Goal: Communication & Community: Answer question/provide support

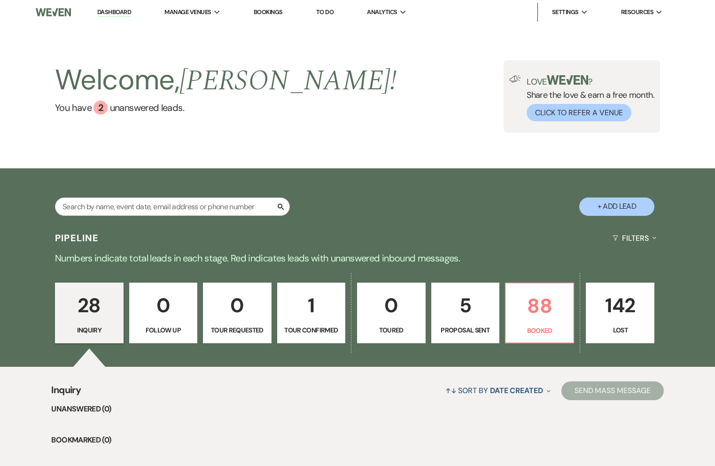
click at [313, 304] on p "1" at bounding box center [311, 304] width 56 height 31
select select "4"
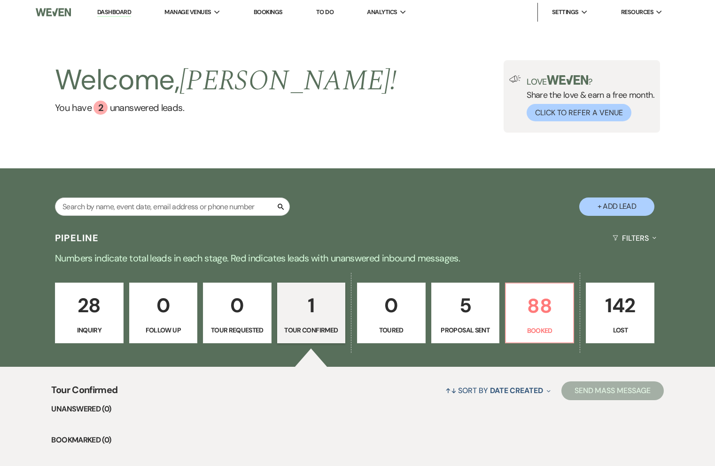
scroll to position [139, 0]
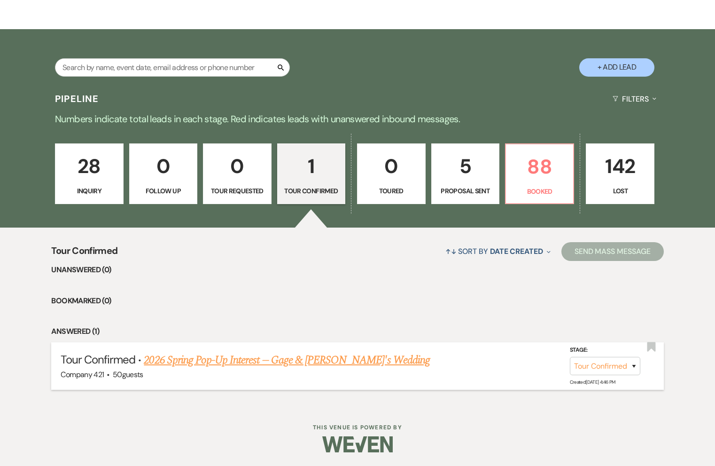
click at [268, 364] on link "2026 Spring Pop-Up Interest -- Gage & Lorena's Wedding" at bounding box center [287, 359] width 286 height 17
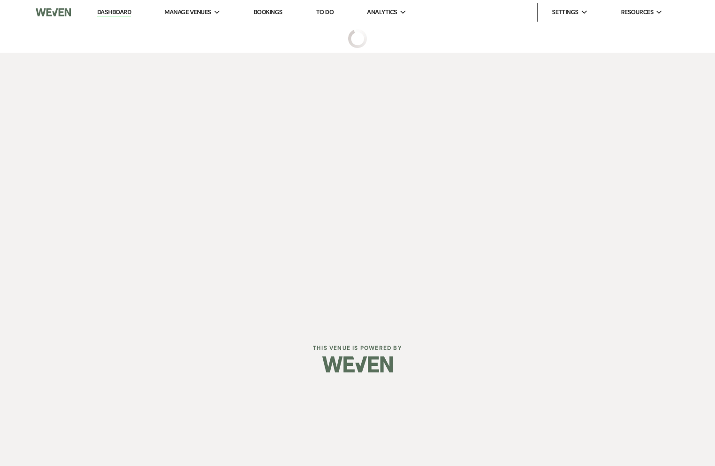
select select "4"
select select "8"
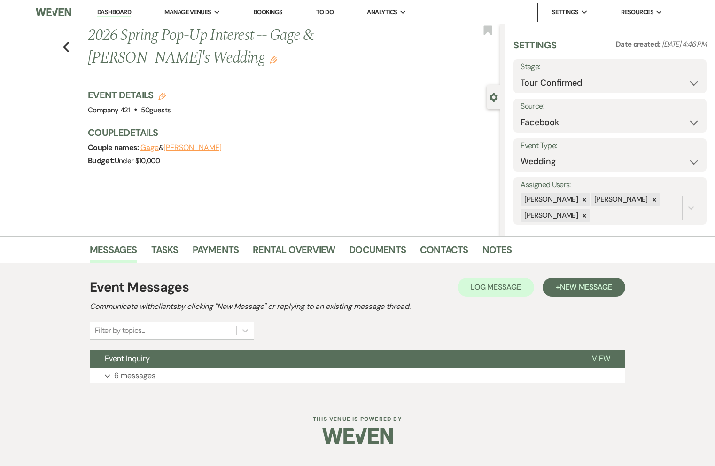
click at [221, 107] on div "Event Details Edit Venue: Company 421 . 50 guests Venue Address: 421 E. Main St…" at bounding box center [289, 102] width 403 height 28
click at [491, 102] on div "Gear Settings" at bounding box center [496, 97] width 18 height 24
click at [493, 101] on use "button" at bounding box center [494, 97] width 8 height 8
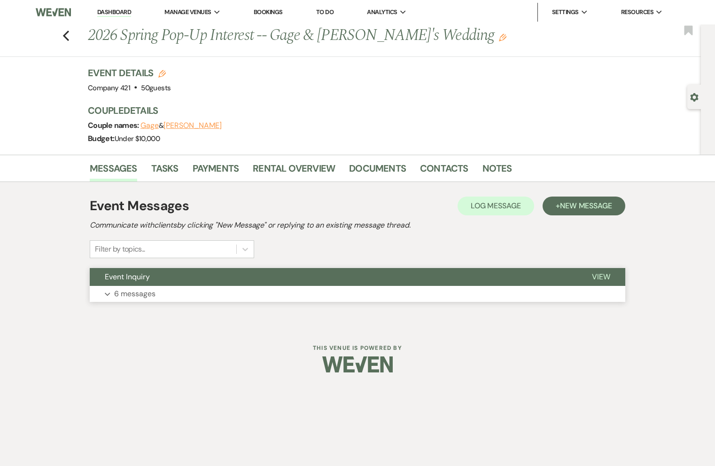
click at [292, 290] on button "Expand 6 messages" at bounding box center [358, 294] width 536 height 16
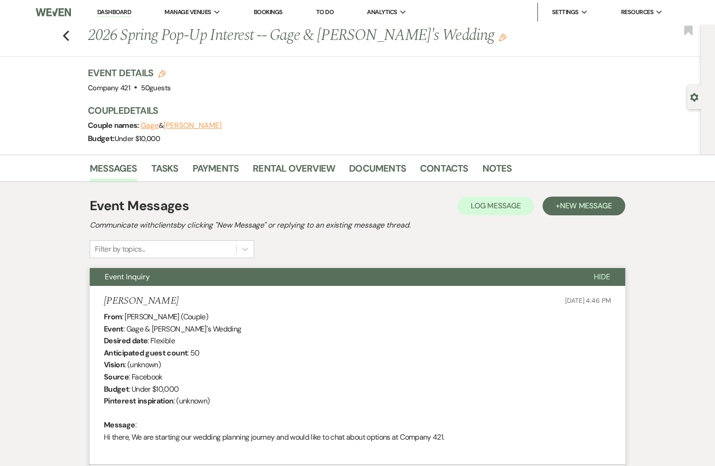
click at [162, 72] on icon "Edit" at bounding box center [162, 74] width 8 height 8
select select "829"
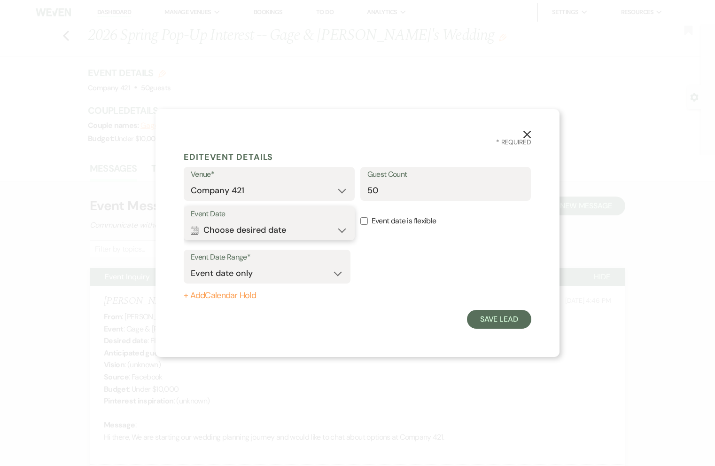
click at [275, 230] on button "Calendar Choose desired date Expand" at bounding box center [269, 229] width 157 height 19
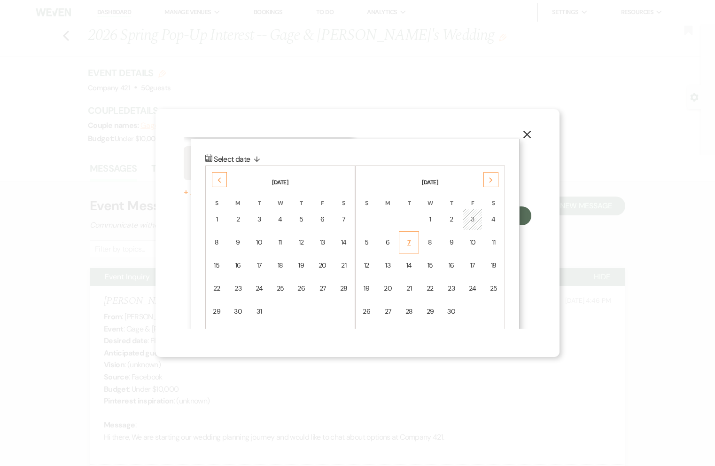
scroll to position [109, 0]
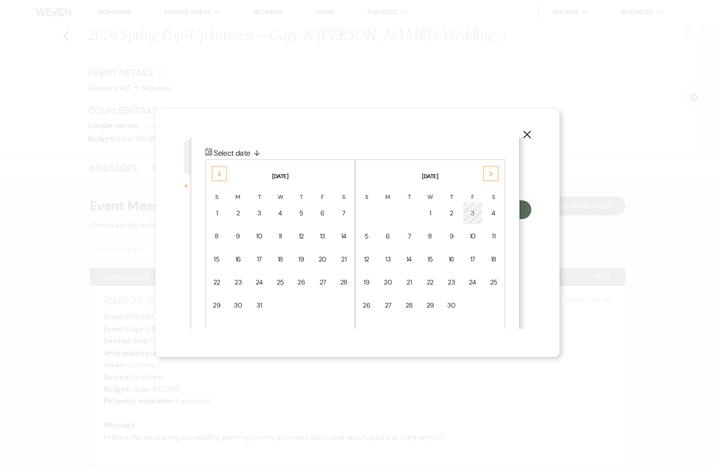
click at [487, 176] on div "Next" at bounding box center [490, 173] width 15 height 15
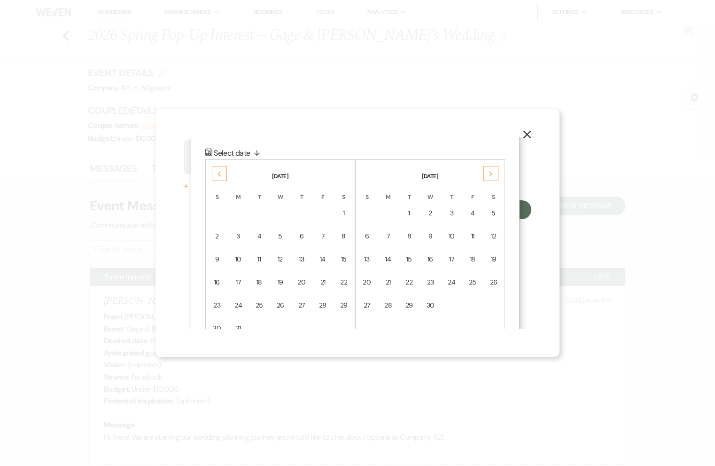
click at [487, 176] on div "Next" at bounding box center [490, 173] width 15 height 15
click at [219, 176] on icon "Previous" at bounding box center [219, 174] width 5 height 6
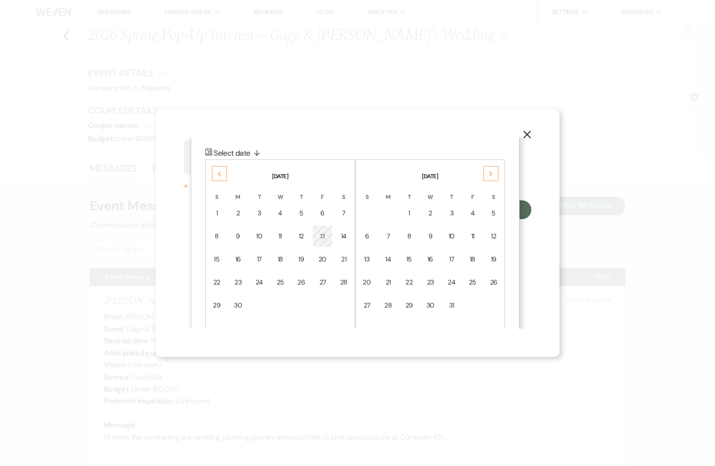
click at [219, 176] on icon "Previous" at bounding box center [219, 174] width 5 height 6
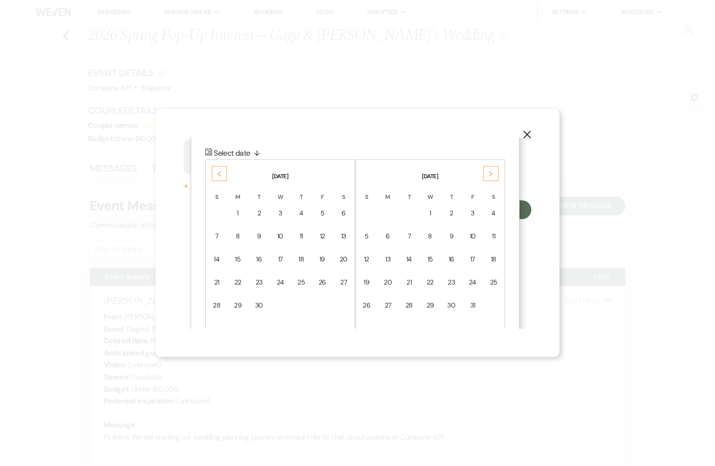
click at [219, 176] on icon "Previous" at bounding box center [219, 174] width 5 height 6
click at [343, 260] on div "18" at bounding box center [344, 259] width 8 height 10
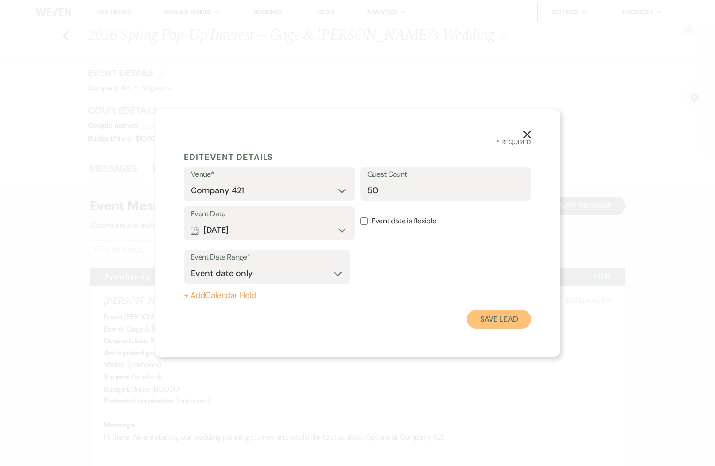
click at [481, 320] on button "Save Lead" at bounding box center [499, 319] width 64 height 19
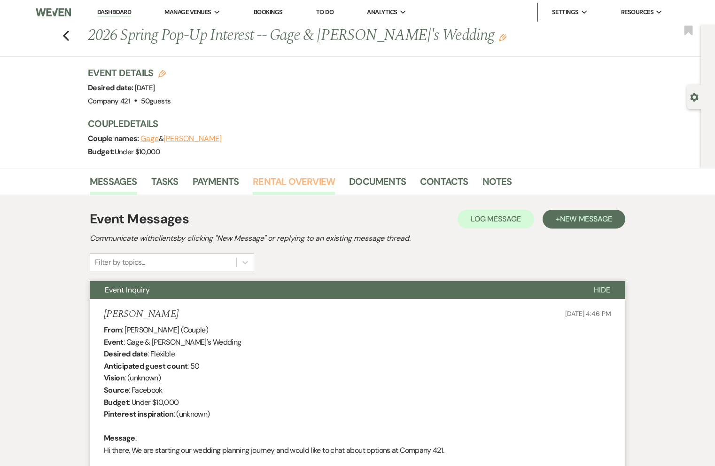
click at [297, 184] on link "Rental Overview" at bounding box center [294, 184] width 82 height 21
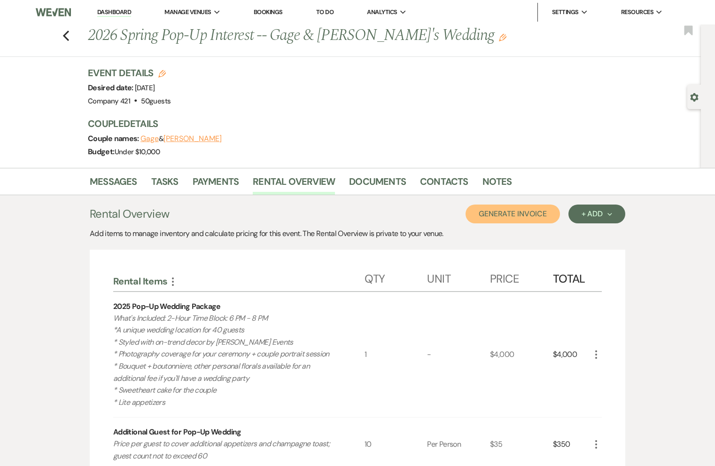
click at [514, 219] on button "Generate Invoice" at bounding box center [513, 213] width 94 height 19
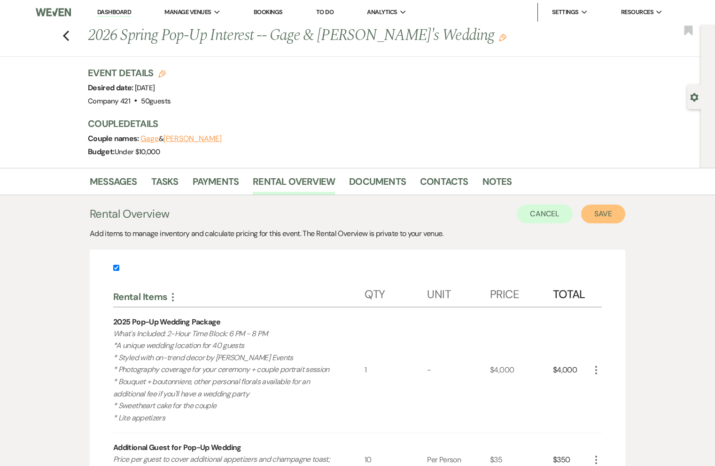
click at [595, 222] on button "Save" at bounding box center [603, 213] width 44 height 19
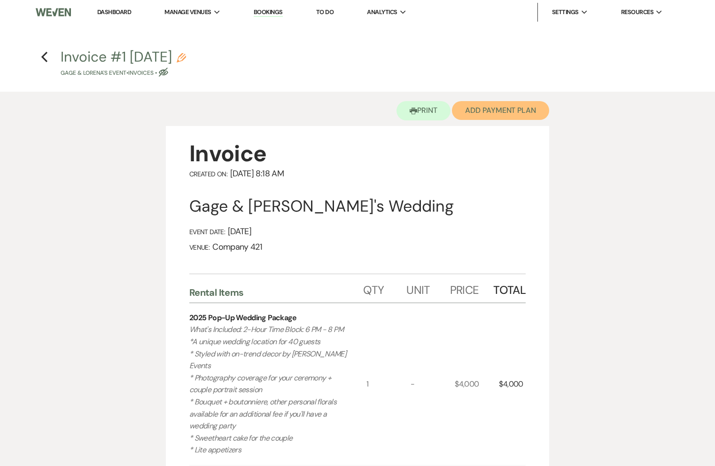
click at [496, 113] on button "Add Payment Plan" at bounding box center [500, 110] width 97 height 19
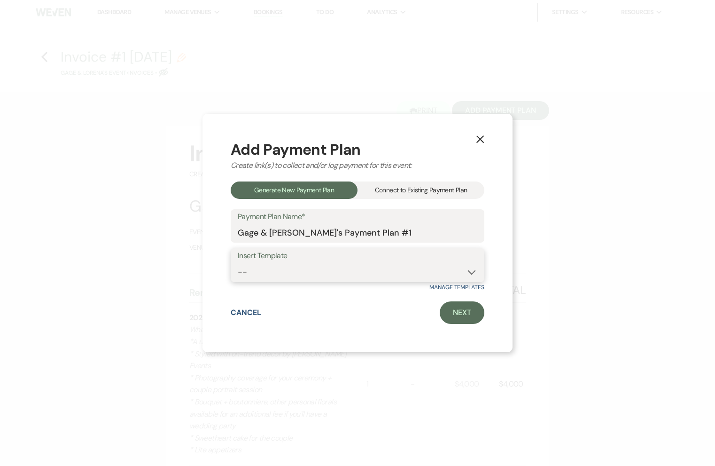
click at [380, 266] on select "-- Payment Template HoneyBook Payment Template Co421 - Wedding & Special Event …" at bounding box center [358, 272] width 240 height 18
select select "318"
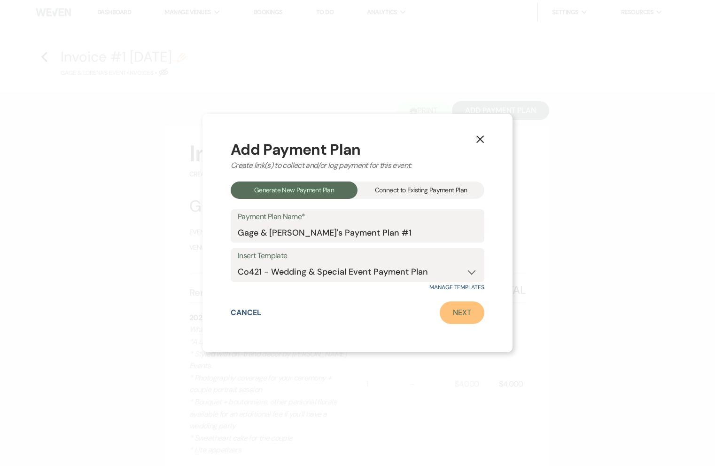
click at [467, 319] on link "Next" at bounding box center [462, 312] width 45 height 23
select select "27430"
select select "2"
select select "percentage"
select select "true"
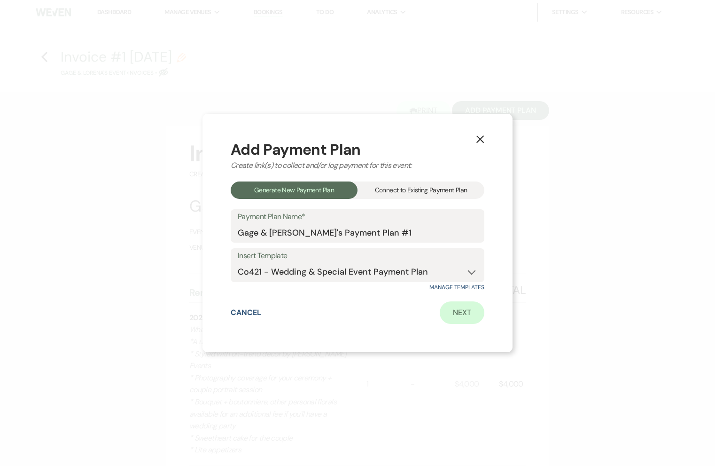
select select "client"
select select "days"
select select "afterDueDate"
select select "2"
select select "percentage"
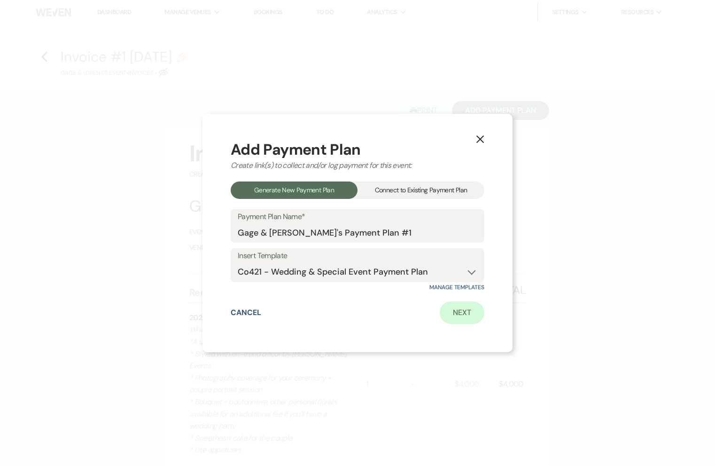
select select "true"
select select "client"
select select "weeks"
select select "client"
select select "days"
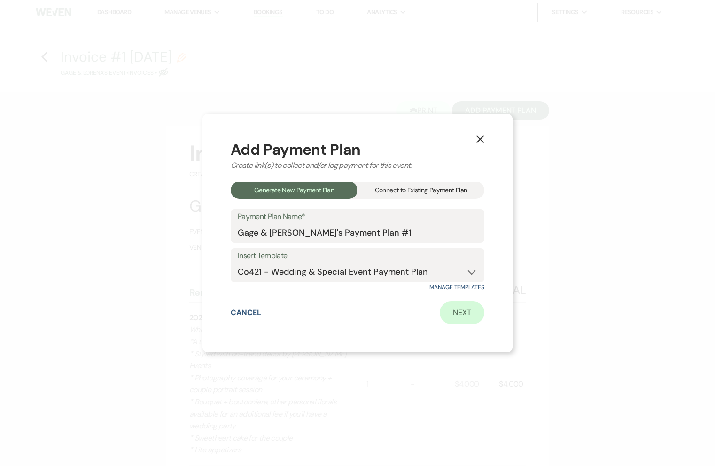
select select "both"
select select "days"
select select "afterDueDate"
select select "both"
select select "days"
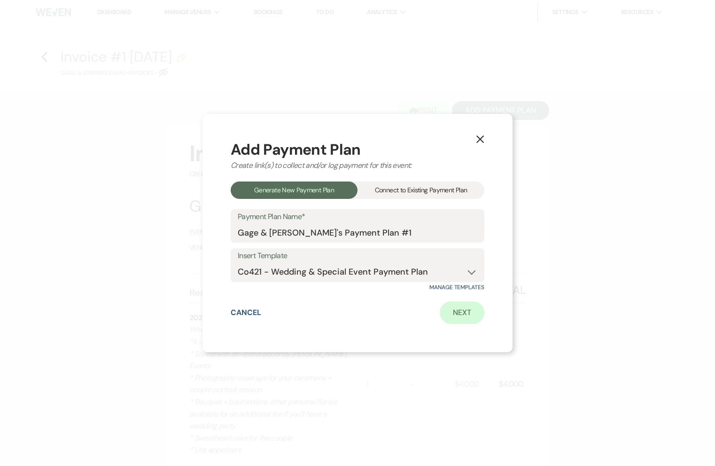
select select "afterDueDate"
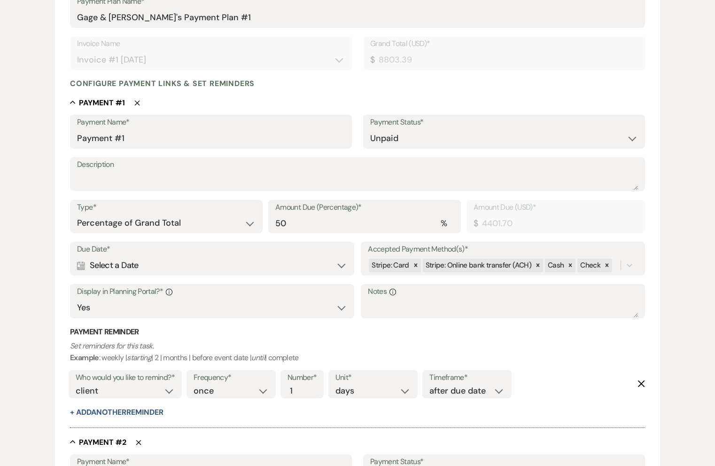
scroll to position [177, 0]
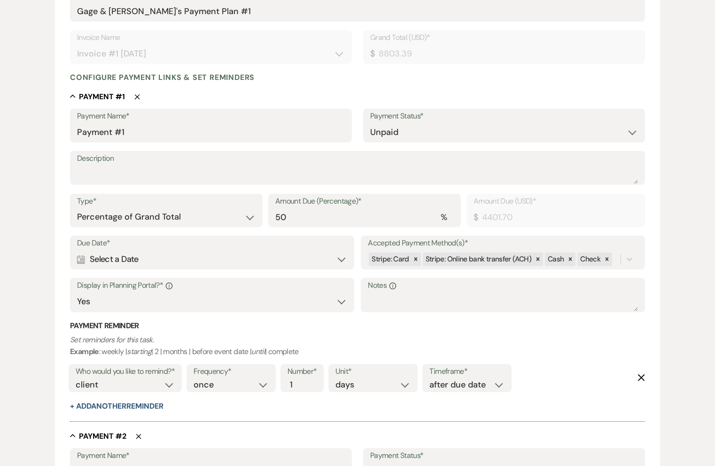
click at [140, 261] on div "Calendar Select a Date Expand" at bounding box center [212, 259] width 270 height 18
click at [140, 261] on div "Calendar Select a Date Expand" at bounding box center [212, 259] width 269 height 18
select select "day"
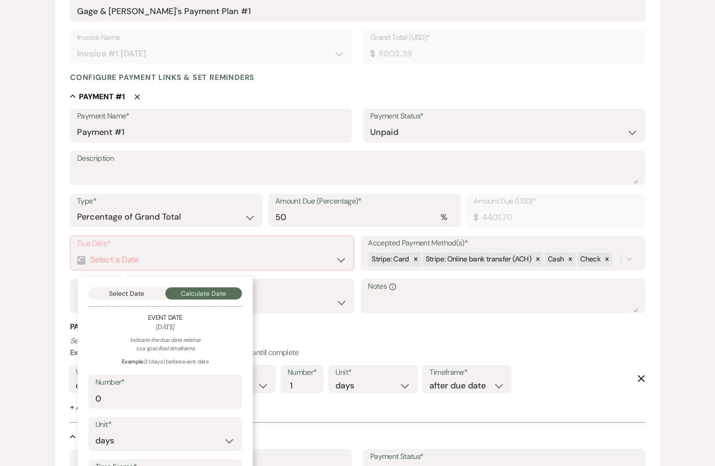
click at [122, 299] on div "Select Date Calculate Date Event Date April 18, 2026 Indicate the due date rela…" at bounding box center [165, 403] width 175 height 255
click at [124, 292] on button "Select Date" at bounding box center [126, 293] width 77 height 12
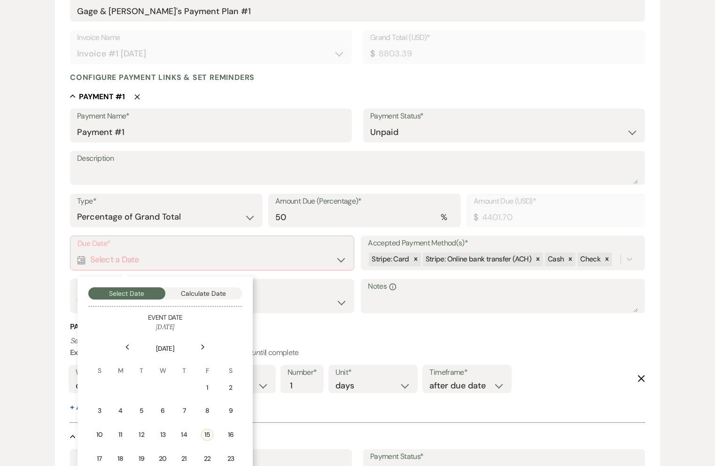
click at [126, 347] on icon "Previous" at bounding box center [127, 347] width 5 height 6
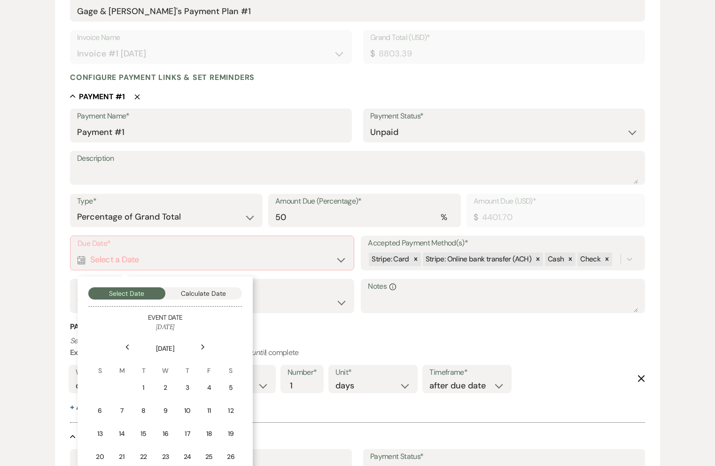
click at [126, 347] on icon "Previous" at bounding box center [127, 347] width 5 height 6
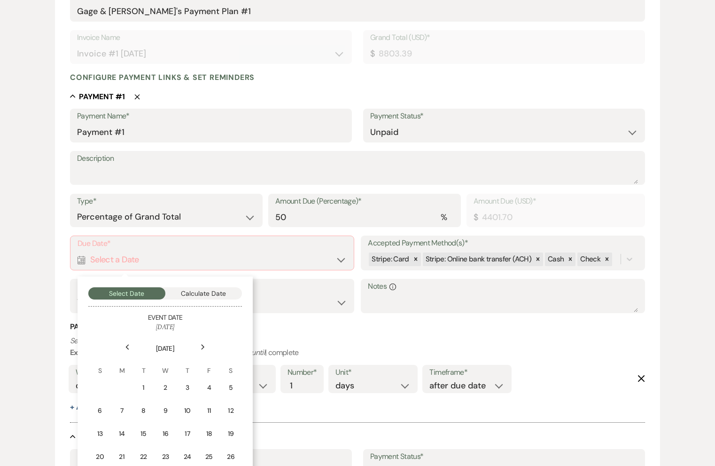
click at [126, 347] on icon "Previous" at bounding box center [127, 347] width 5 height 6
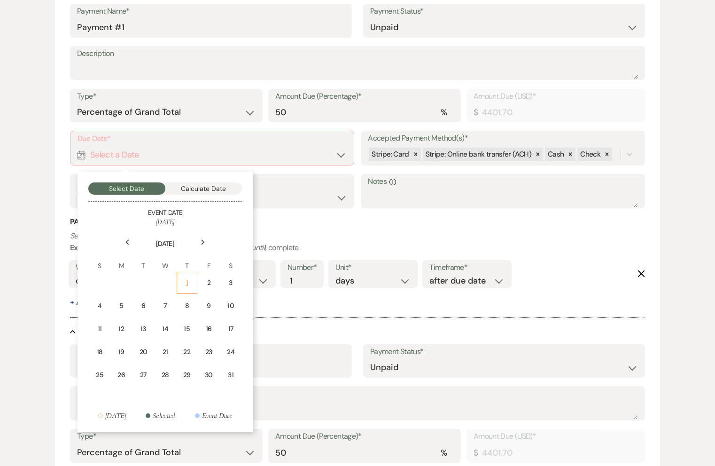
scroll to position [283, 0]
click at [125, 349] on div "19" at bounding box center [121, 351] width 8 height 10
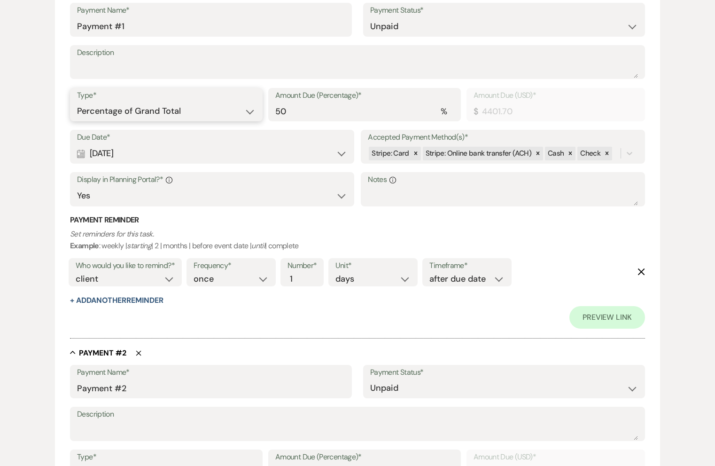
click at [230, 110] on select "Dollar Amount Percentage of Grand Total" at bounding box center [166, 111] width 179 height 18
select select "flat"
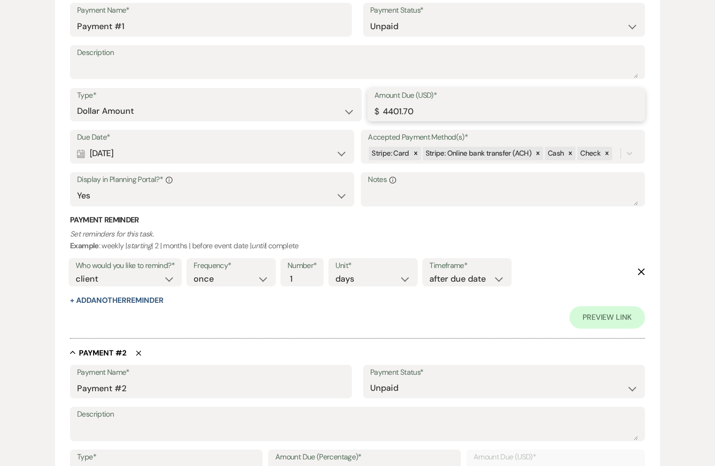
click at [394, 111] on input "4401.70" at bounding box center [506, 111] width 264 height 18
type input "2934.46"
click at [404, 237] on p "Set reminders for this task. Example : weekly | starting | 2 | months | before …" at bounding box center [357, 240] width 575 height 24
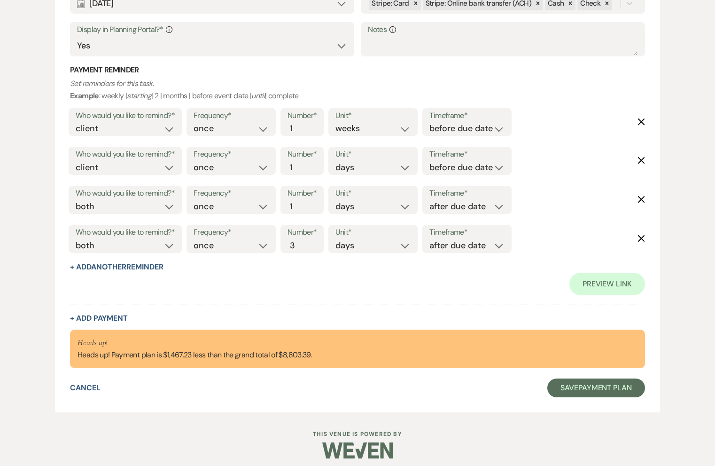
scroll to position [795, 0]
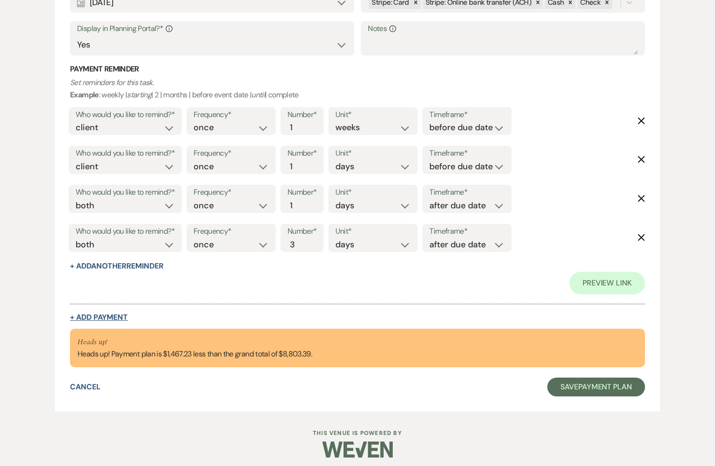
click at [112, 316] on button "+ Add Payment" at bounding box center [99, 317] width 58 height 8
select select "2"
select select "percentage"
select select "false"
select select "client"
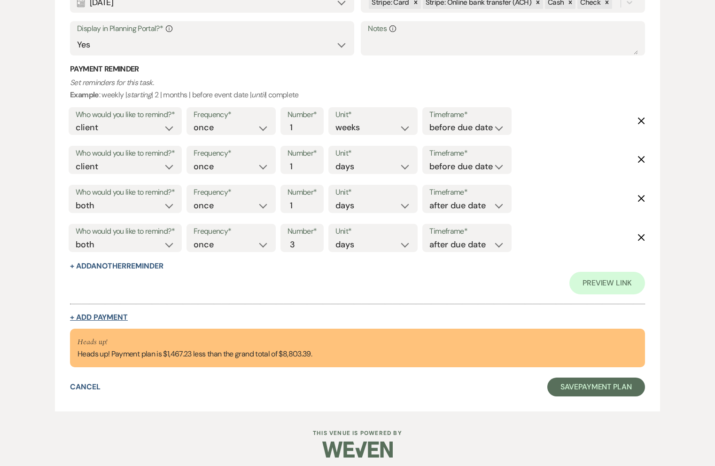
select select "weeks"
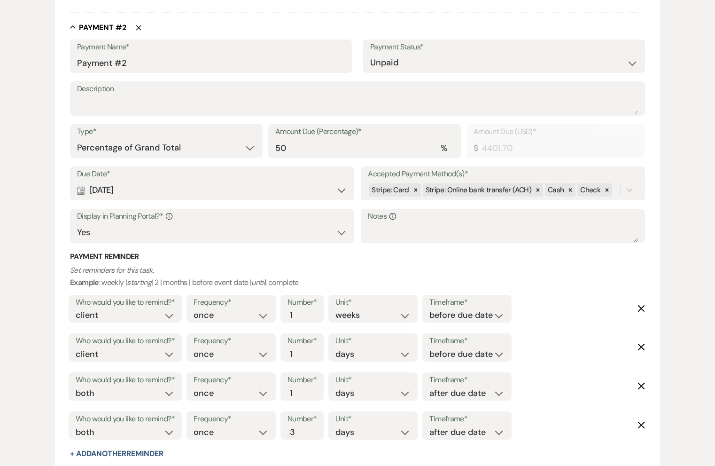
scroll to position [568, 0]
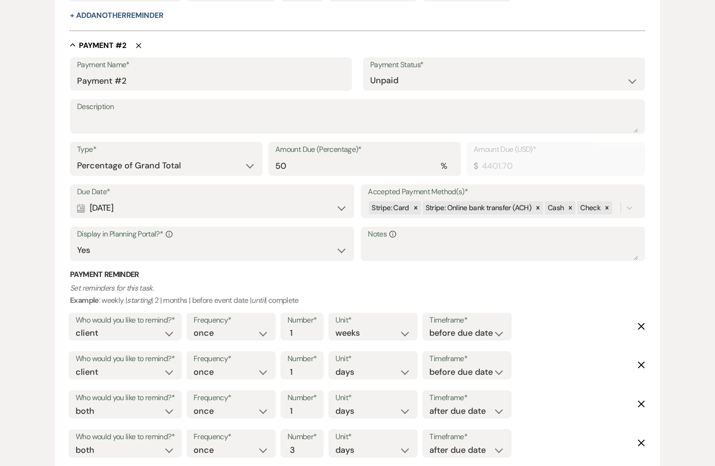
click at [208, 177] on div "Type* Dollar Amount Percentage of Grand Total Amount Due (Percentage)* % 50 Amo…" at bounding box center [357, 163] width 575 height 42
click at [206, 164] on select "Dollar Amount Percentage of Grand Total" at bounding box center [166, 165] width 179 height 18
select select "flat"
click at [192, 207] on div "Calendar Apr 04, 2026 Expand" at bounding box center [212, 208] width 270 height 18
select select "week"
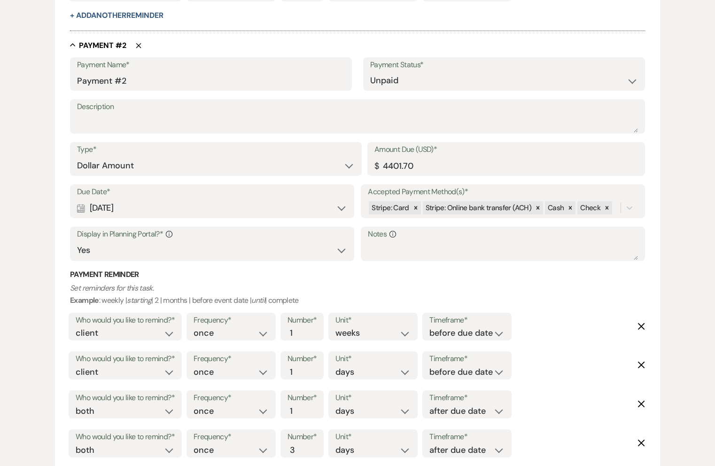
select select "beforeEventDate"
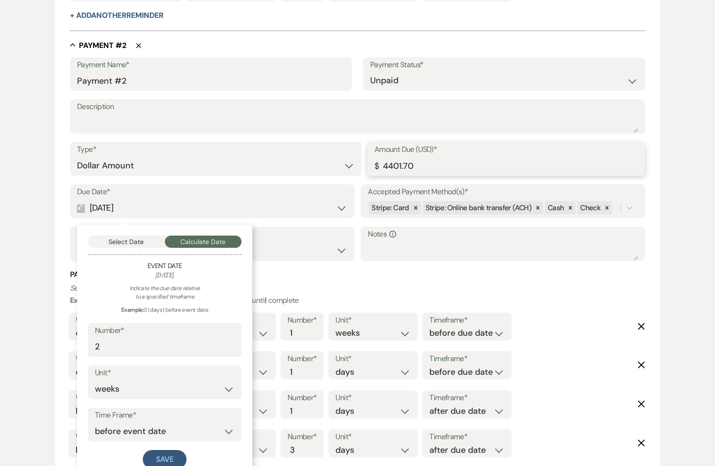
click at [394, 164] on input "4401.70" at bounding box center [506, 165] width 264 height 18
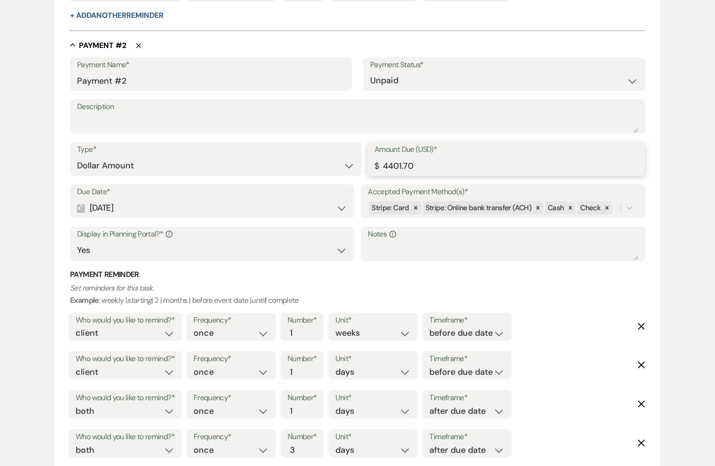
click at [394, 164] on input "4401.70" at bounding box center [506, 165] width 264 height 18
type input "2934.46"
click at [398, 289] on p "Set reminders for this task. Example : weekly | starting | 2 | months | before …" at bounding box center [357, 294] width 575 height 24
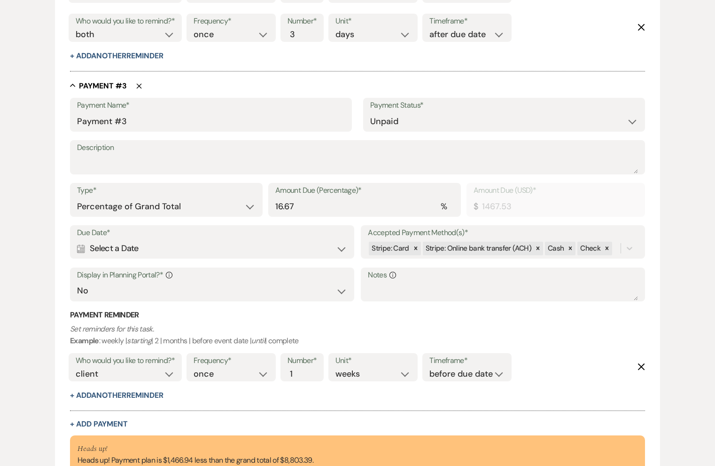
scroll to position [985, 0]
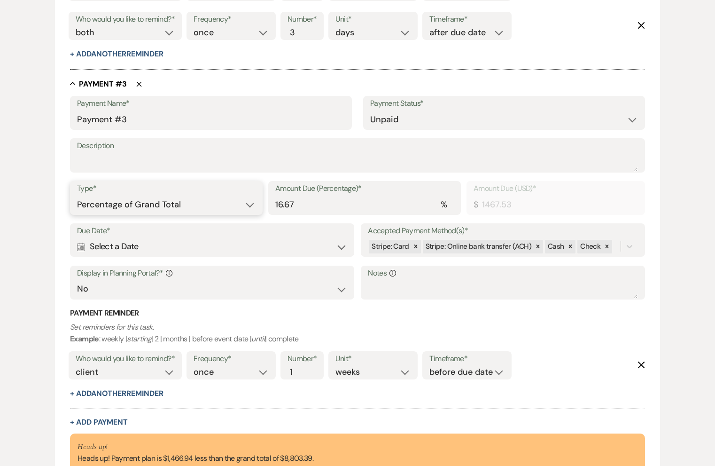
click at [195, 205] on select "Dollar Amount Percentage of Grand Total" at bounding box center [166, 204] width 179 height 18
select select "flat"
click at [249, 327] on p "Set reminders for this task. Example : weekly | starting | 2 | months | before …" at bounding box center [357, 333] width 575 height 24
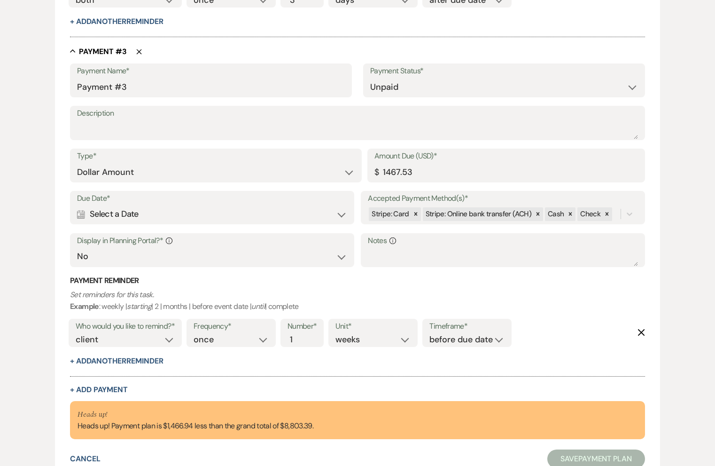
scroll to position [1018, 0]
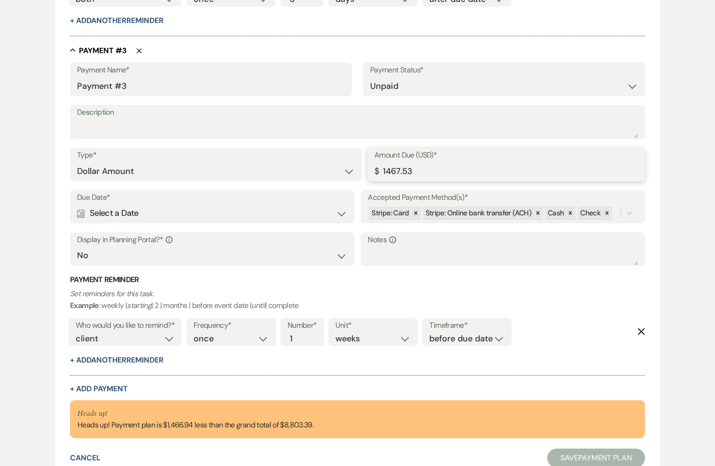
click at [408, 171] on input "1467.53" at bounding box center [506, 171] width 264 height 18
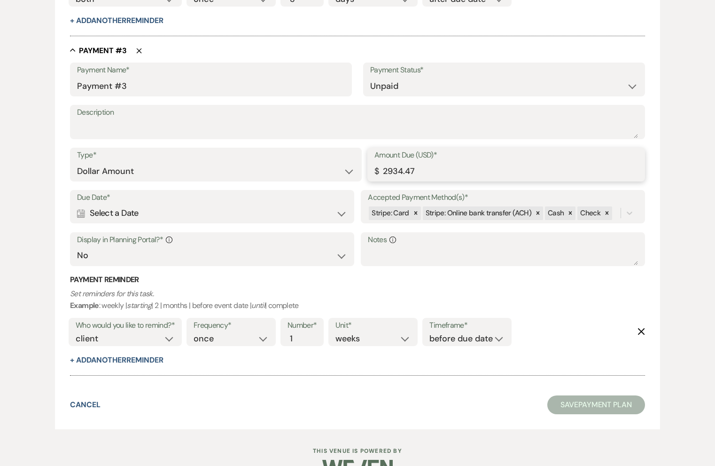
type input "2934.47"
click at [388, 298] on p "Set reminders for this task. Example : weekly | starting | 2 | months | before …" at bounding box center [357, 300] width 575 height 24
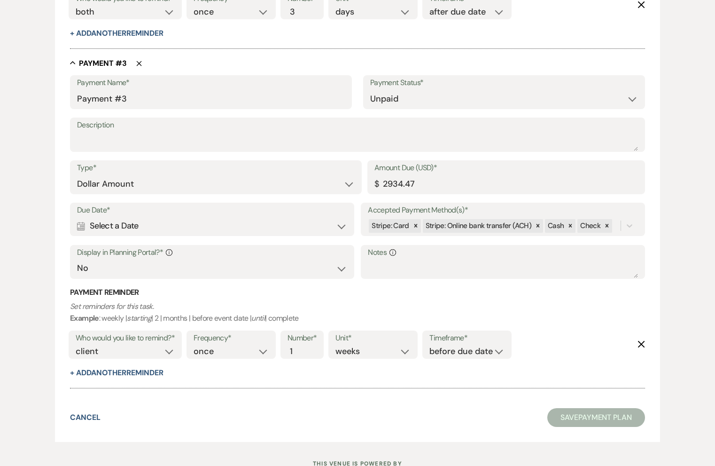
click at [138, 221] on div "Calendar Select a Date Expand" at bounding box center [212, 226] width 270 height 18
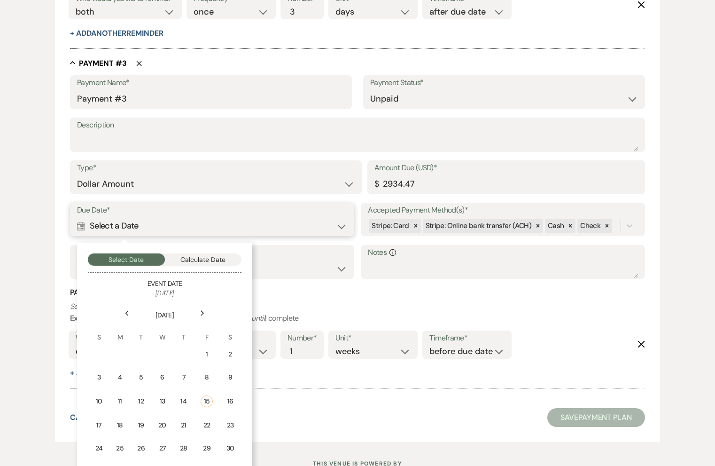
click at [180, 262] on button "Calculate Date" at bounding box center [203, 259] width 77 height 12
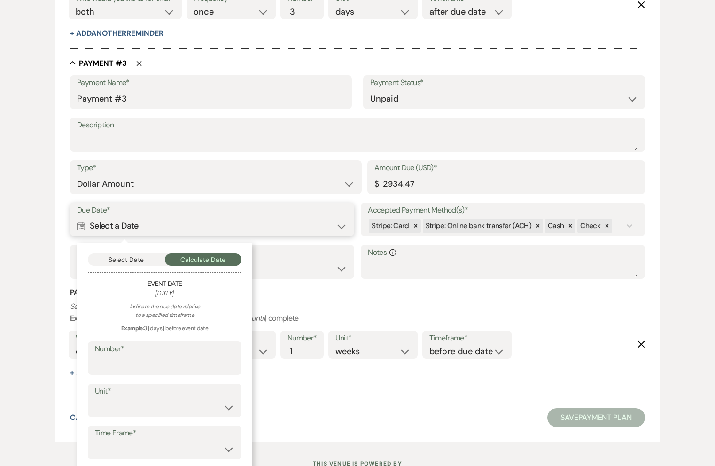
scroll to position [1041, 0]
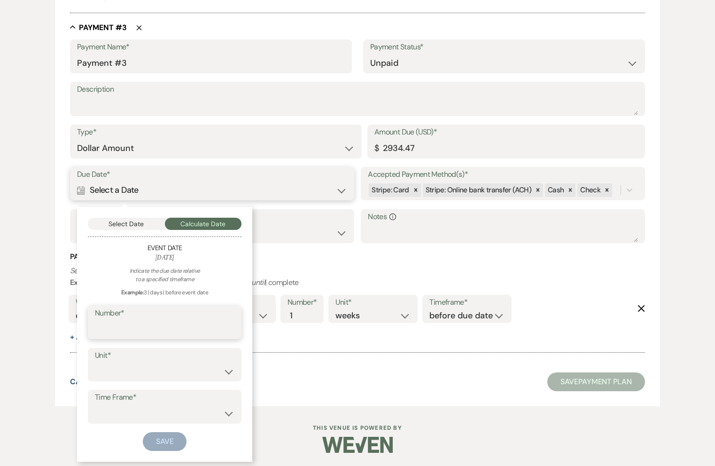
click at [158, 324] on input "Number*" at bounding box center [165, 329] width 140 height 18
click at [147, 374] on select "days weeks months" at bounding box center [165, 371] width 140 height 18
select select "month"
click at [139, 410] on select "before event date after event date after today's date" at bounding box center [165, 414] width 140 height 18
select select "beforeEventDate"
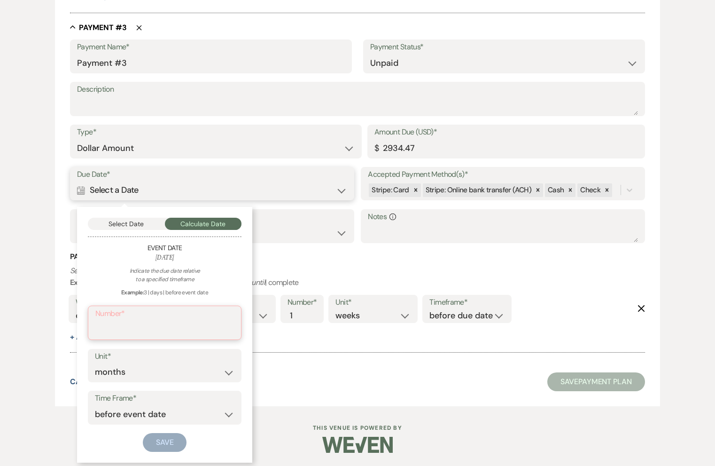
click at [120, 325] on input "Number*" at bounding box center [164, 329] width 139 height 18
type input "4"
click at [175, 448] on button "Save" at bounding box center [165, 441] width 44 height 19
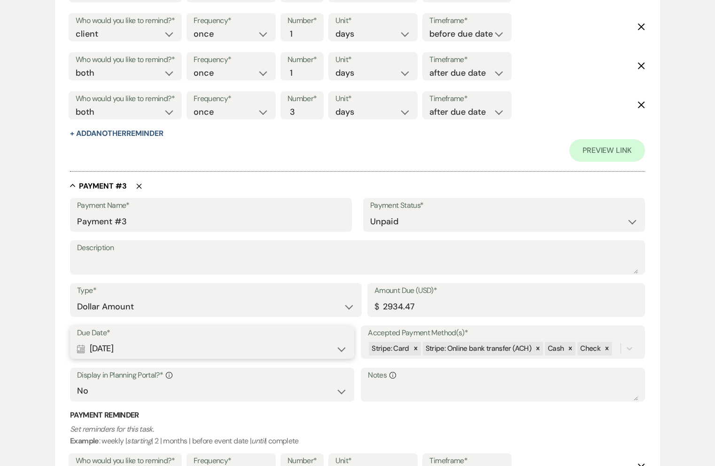
scroll to position [926, 0]
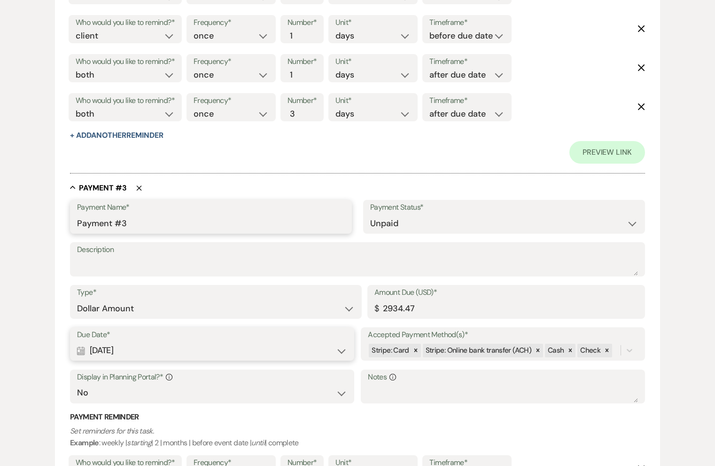
click at [155, 216] on input "Payment #3" at bounding box center [211, 223] width 268 height 18
drag, startPoint x: 90, startPoint y: 224, endPoint x: 31, endPoint y: 223, distance: 59.2
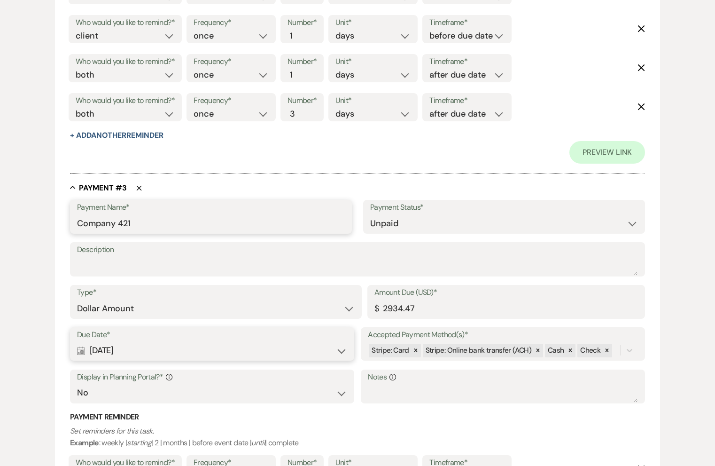
click at [142, 229] on input "Company 421" at bounding box center [211, 223] width 268 height 18
click at [131, 226] on input "Company 421 | 4.18.26 Mid Payment" at bounding box center [211, 223] width 268 height 18
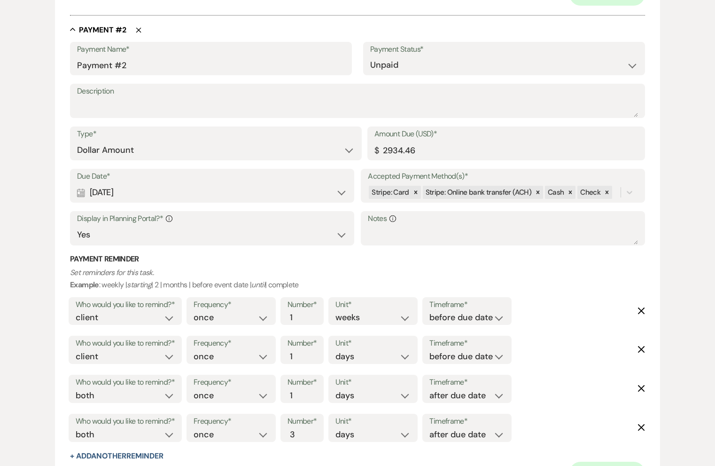
scroll to position [601, 0]
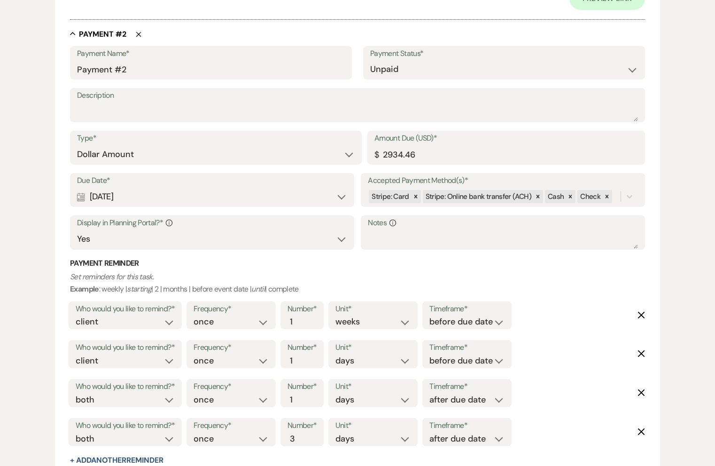
type input "Company 421 | 4.18.26 Mid Payment"
click at [167, 61] on input "Payment #2" at bounding box center [211, 69] width 268 height 18
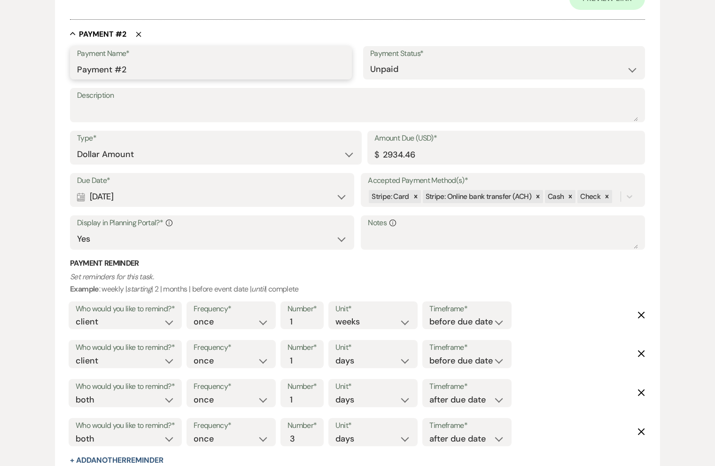
click at [167, 61] on input "Payment #2" at bounding box center [211, 69] width 268 height 18
paste input "Company 421 | 4.18.26 Mid Payment"
click at [174, 70] on input "Company 421 | 4.18.26 Mid Payment" at bounding box center [211, 69] width 268 height 18
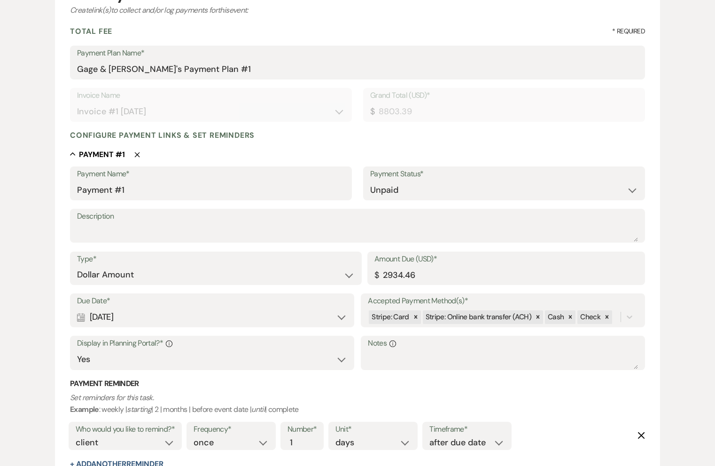
scroll to position [71, 0]
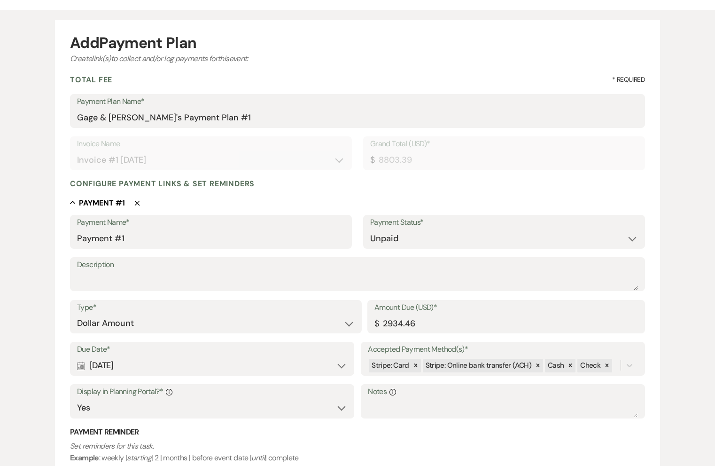
type input "Company 421 | 4.18.26 Final Payment"
click at [131, 234] on input "Payment #1" at bounding box center [211, 238] width 268 height 18
paste input "Company 421 | 4.18.26 Mid Payment"
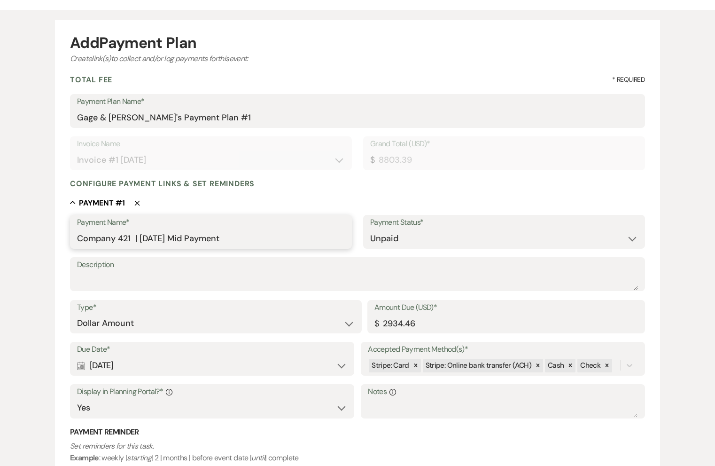
click at [174, 240] on input "Company 421 | 4.18.26 Mid Payment" at bounding box center [211, 238] width 268 height 18
type input "Company 421 | 4.18.26 First Payment"
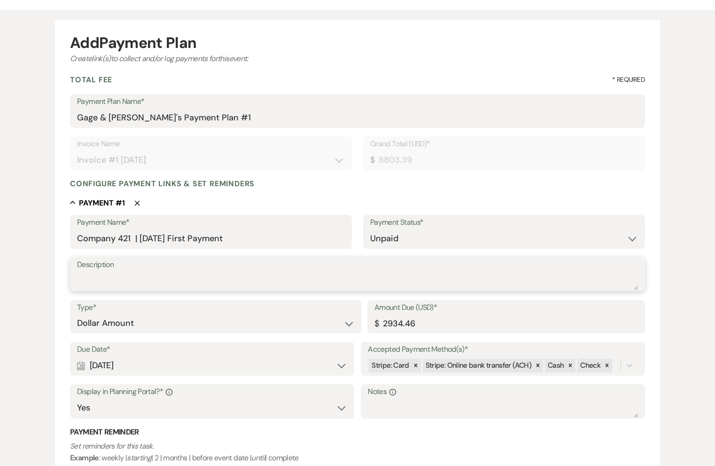
click at [199, 274] on textarea "Description" at bounding box center [357, 280] width 561 height 19
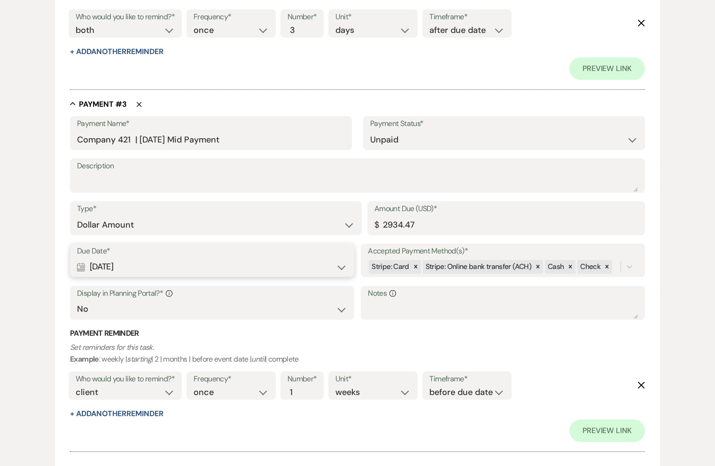
scroll to position [1109, 0]
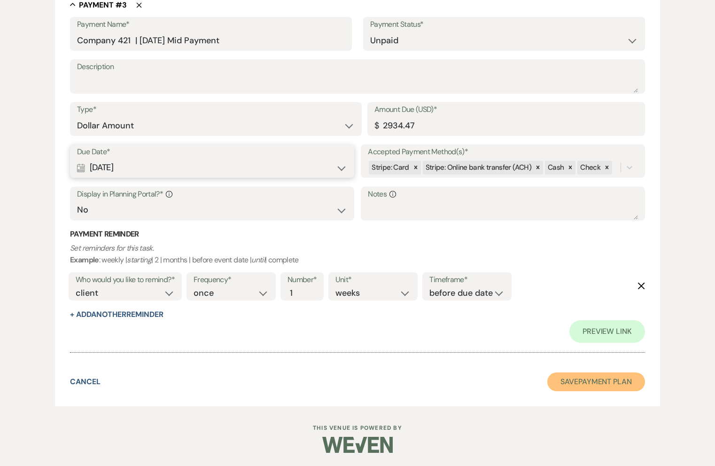
click at [572, 387] on button "Save Payment Plan" at bounding box center [596, 381] width 98 height 19
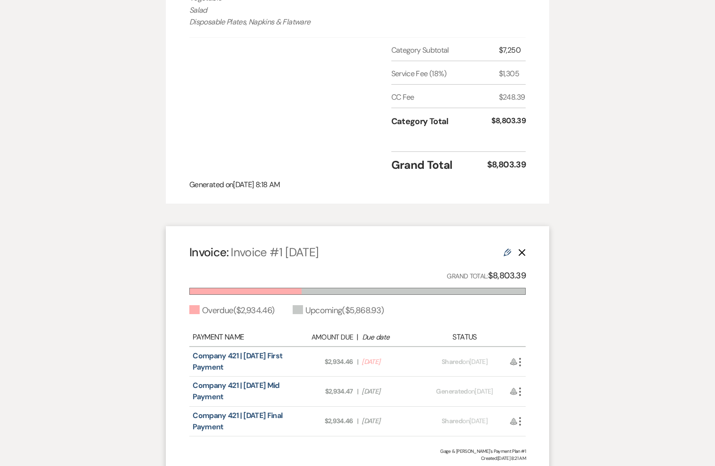
scroll to position [771, 0]
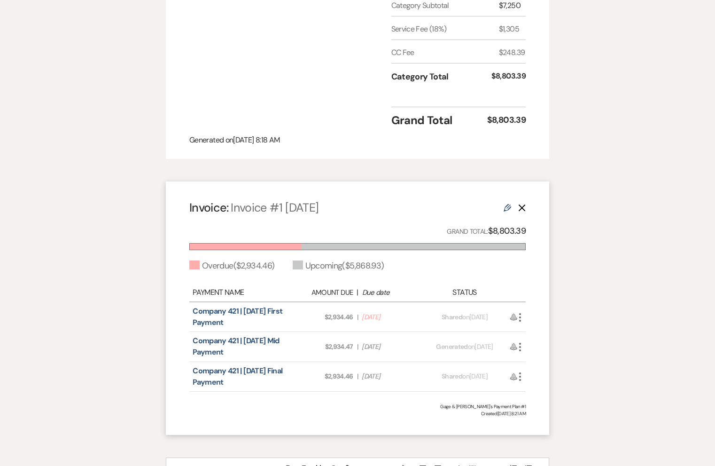
click at [521, 321] on icon "More" at bounding box center [519, 317] width 11 height 11
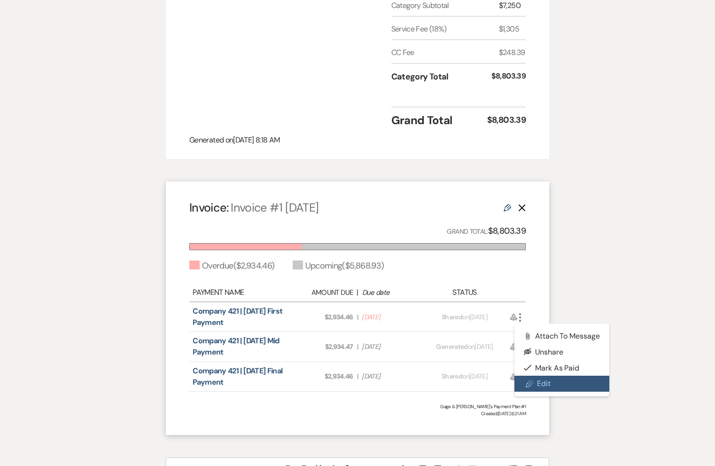
click at [535, 382] on link "Pencil Edit" at bounding box center [561, 383] width 95 height 16
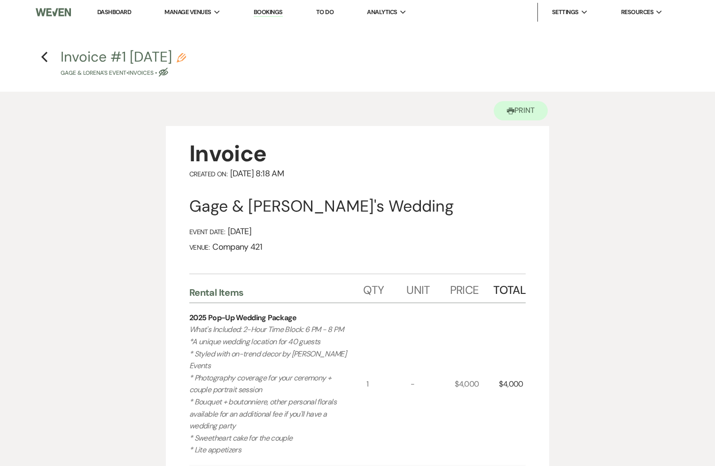
select select "27430"
select select "2"
select select "flat"
select select "true"
select select "client"
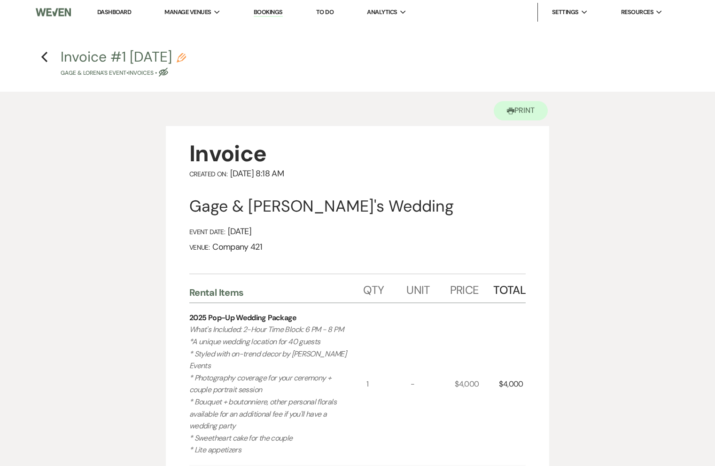
select select "days"
select select "afterDueDate"
select select "2"
select select "flat"
select select "false"
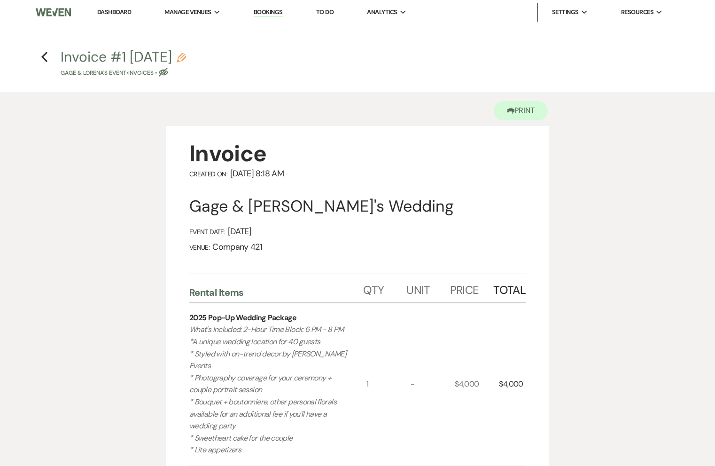
select select "client"
select select "weeks"
select select "2"
select select "flat"
select select "true"
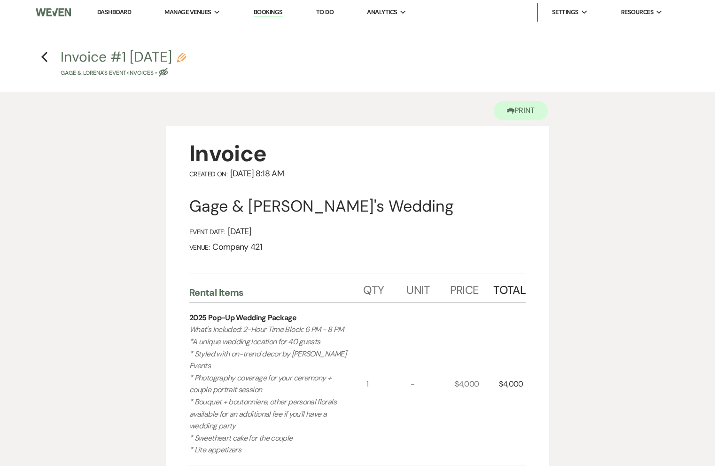
select select "client"
select select "weeks"
select select "client"
select select "days"
select select "both"
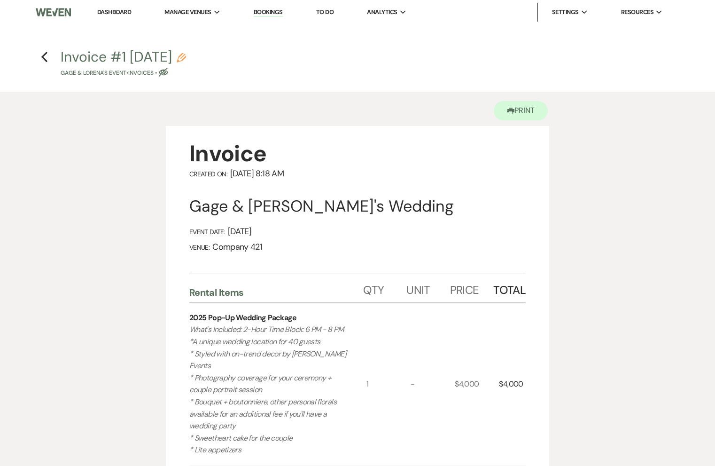
select select "days"
select select "afterDueDate"
select select "both"
select select "days"
select select "afterDueDate"
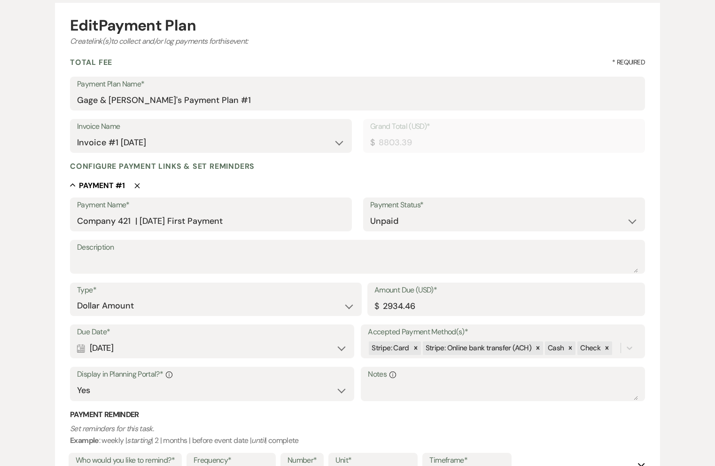
scroll to position [102, 0]
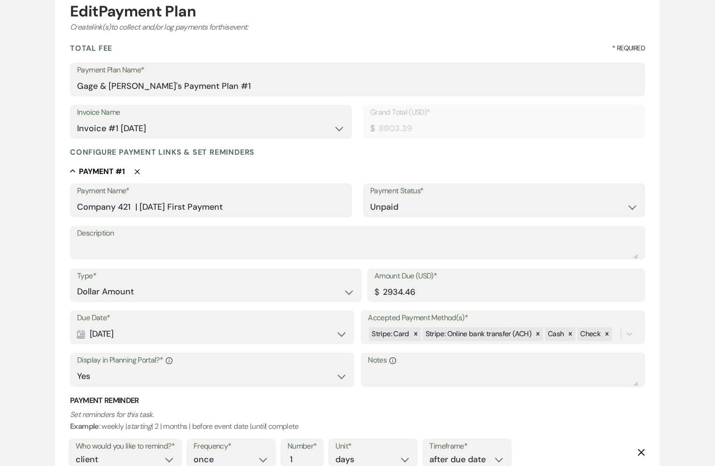
click at [162, 336] on div "Calendar Aug 19, 2024 Expand" at bounding box center [212, 334] width 270 height 18
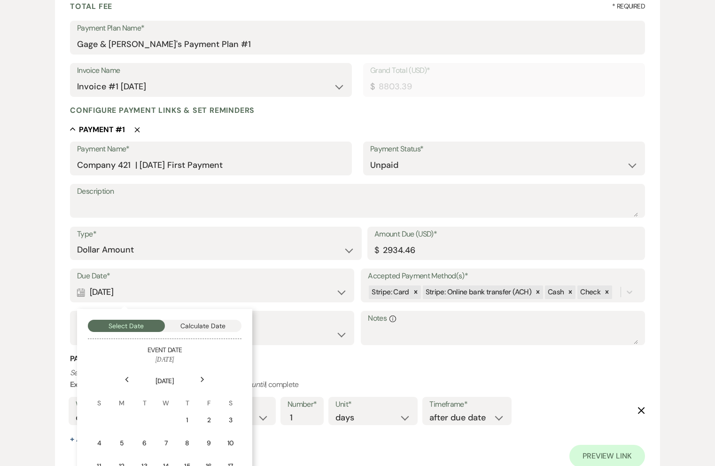
scroll to position [156, 0]
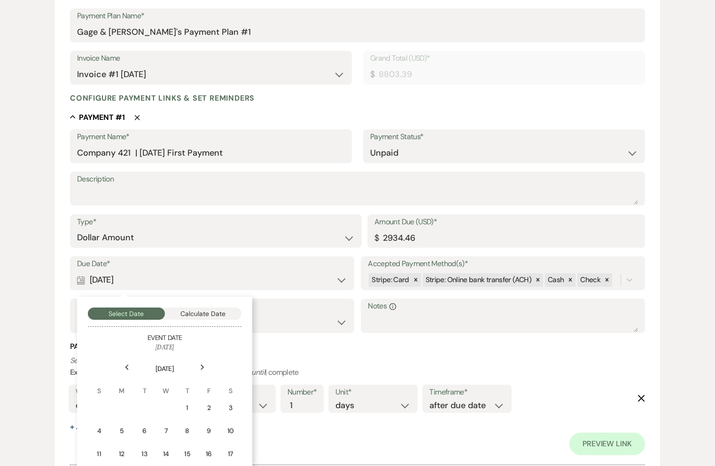
click at [203, 369] on icon "Next" at bounding box center [202, 367] width 5 height 6
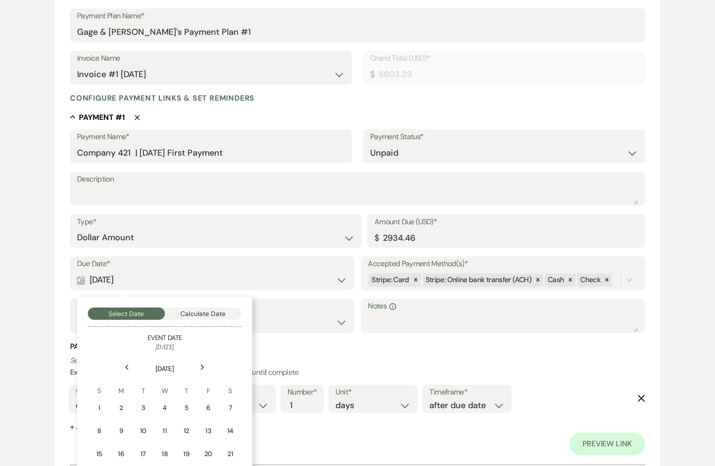
click at [203, 369] on icon "Next" at bounding box center [202, 367] width 5 height 6
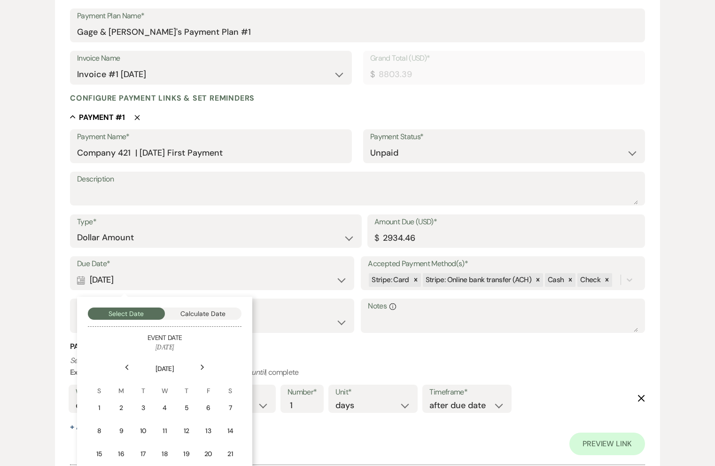
click at [203, 369] on icon "Next" at bounding box center [202, 367] width 5 height 6
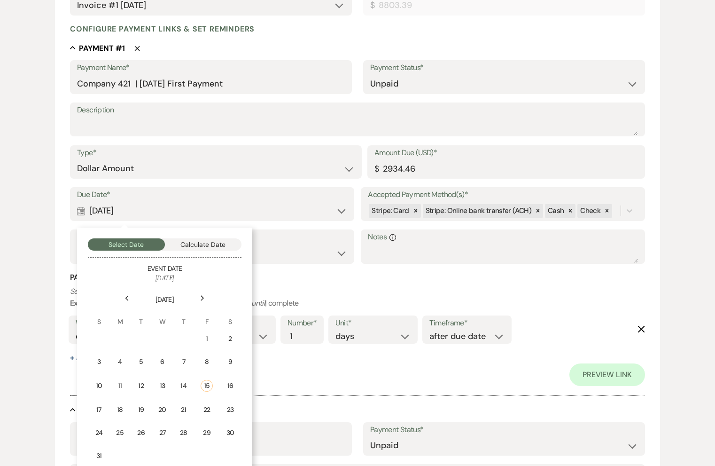
scroll to position [248, 0]
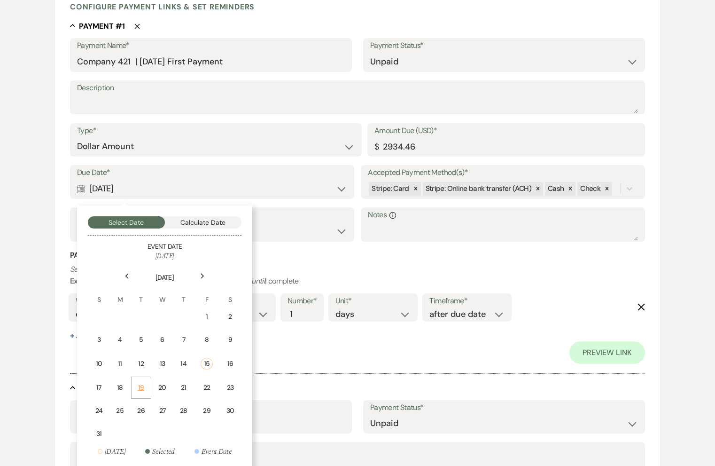
click at [138, 390] on div "19" at bounding box center [141, 387] width 8 height 10
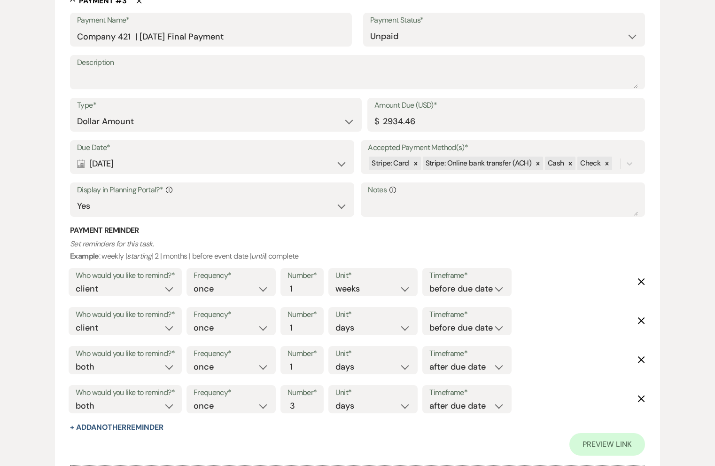
scroll to position [1109, 0]
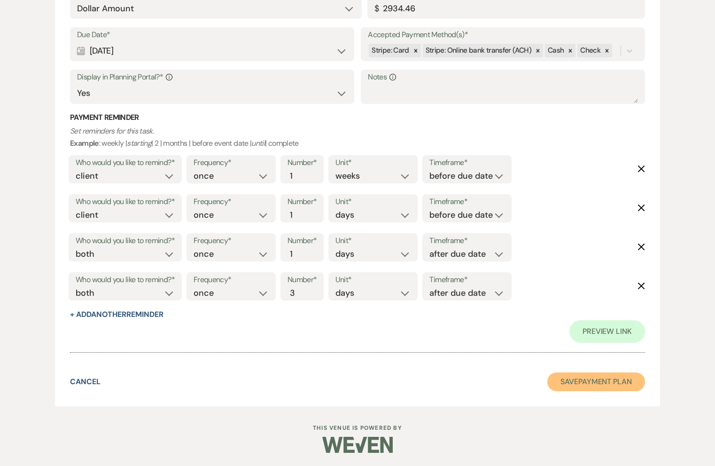
click at [565, 375] on button "Save Payment Plan" at bounding box center [596, 381] width 98 height 19
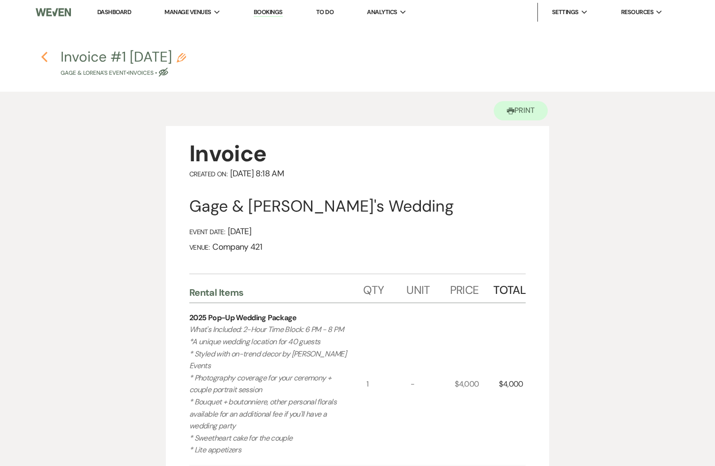
click at [45, 58] on icon "Previous" at bounding box center [44, 56] width 7 height 11
select select "4"
select select "8"
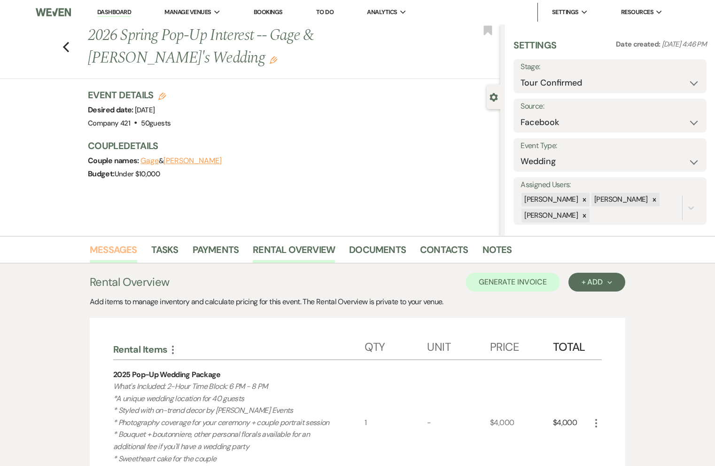
click at [115, 249] on link "Messages" at bounding box center [113, 252] width 47 height 21
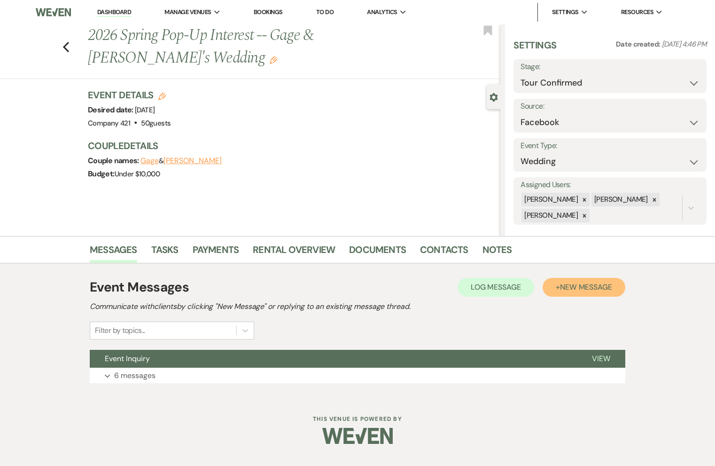
click at [585, 287] on span "New Message" at bounding box center [586, 287] width 52 height 10
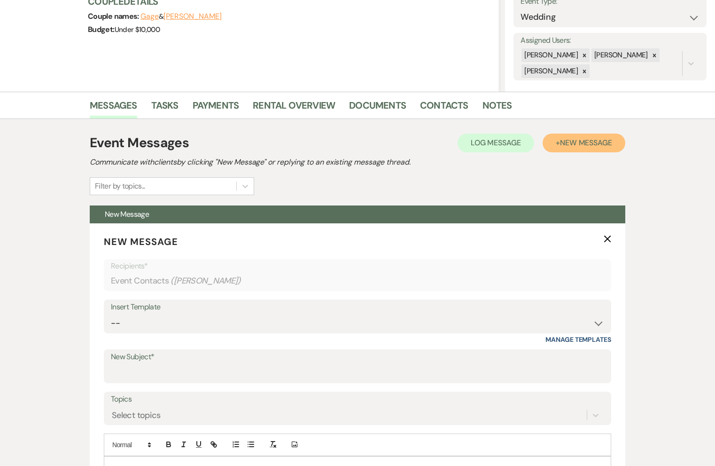
scroll to position [236, 0]
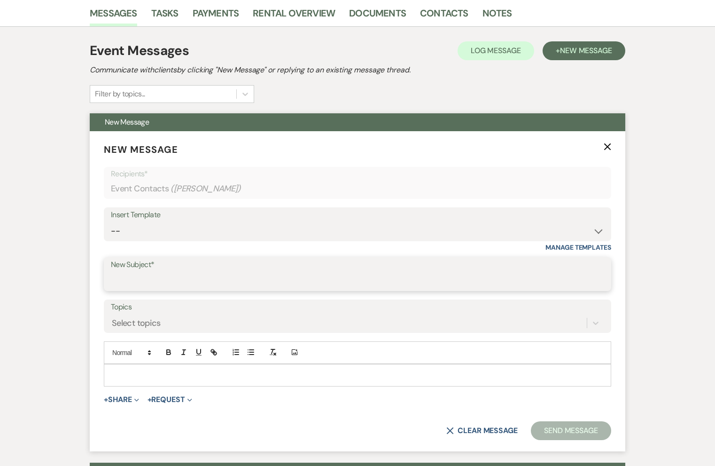
click at [210, 278] on input "New Subject*" at bounding box center [357, 281] width 493 height 18
type input "Booking your event | Company 421"
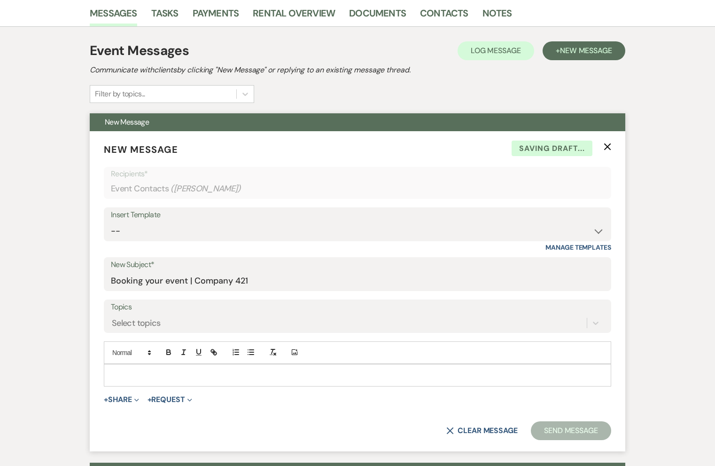
click at [176, 378] on p at bounding box center [357, 375] width 492 height 10
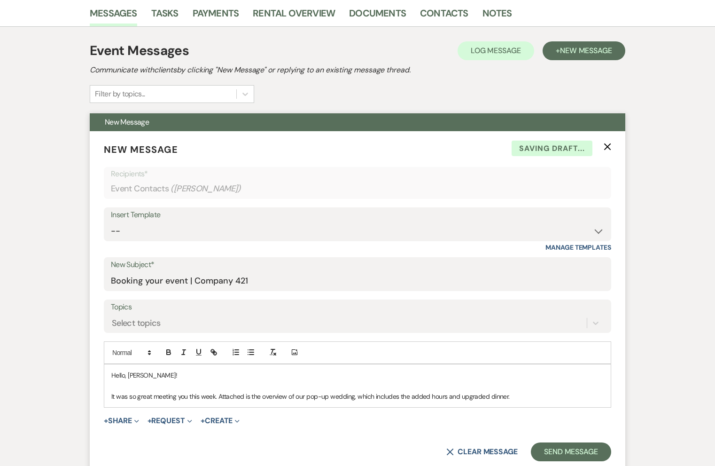
click at [522, 393] on p "It was so great meeting you this week. Attached is the overview of our pop-up w…" at bounding box center [357, 396] width 492 height 10
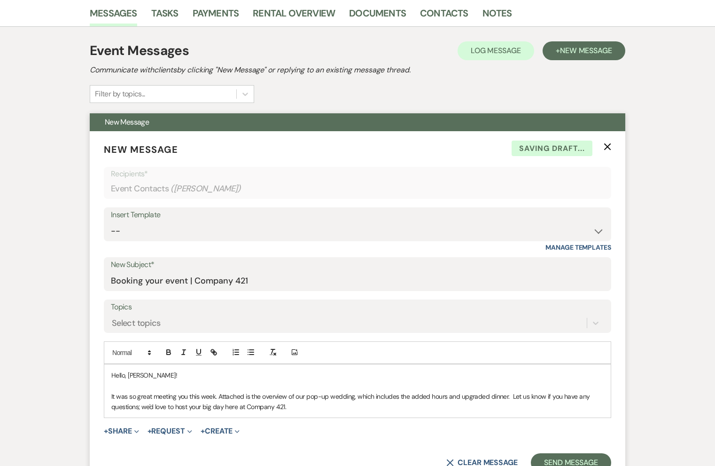
click at [299, 408] on p "It was so great meeting you this week. Attached is the overview of our pop-up w…" at bounding box center [357, 401] width 492 height 21
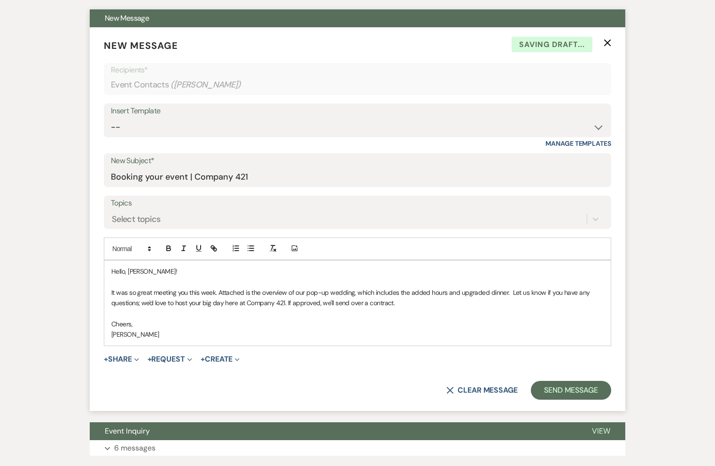
scroll to position [404, 0]
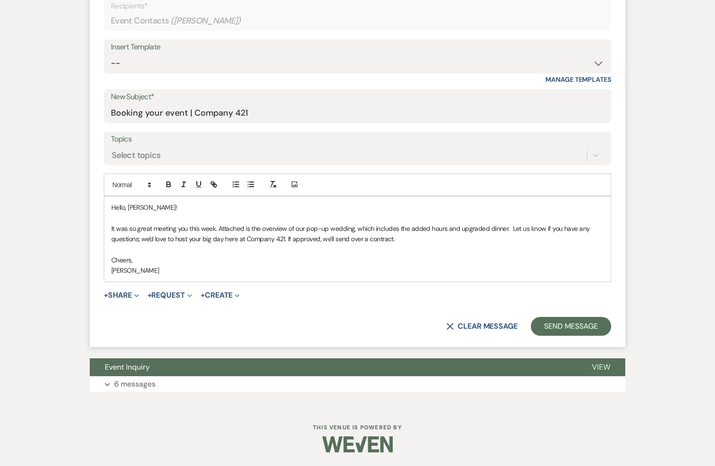
click at [120, 289] on span "+ Share Expand Doc Upload Documents Add Photo Images Pref Vendors Preferred ven…" at bounding box center [121, 294] width 35 height 11
click at [121, 293] on button "+ Share Expand" at bounding box center [121, 295] width 35 height 8
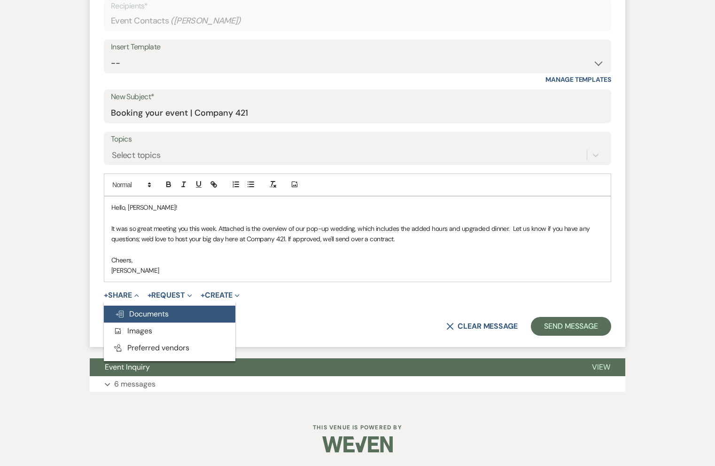
click at [141, 309] on span "Doc Upload Documents" at bounding box center [142, 314] width 54 height 10
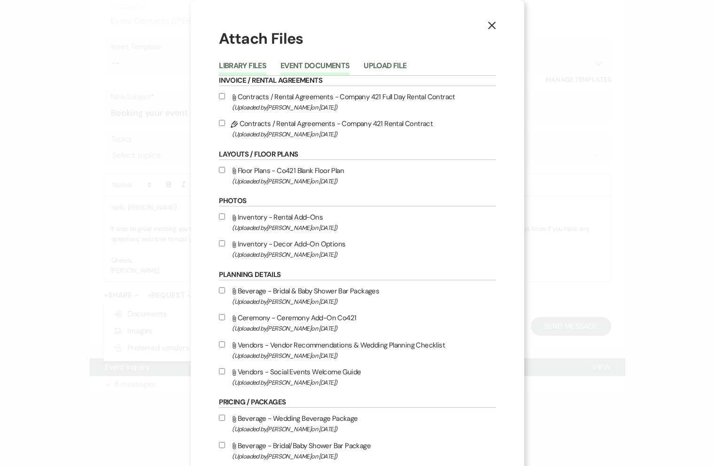
click at [316, 65] on button "Event Documents" at bounding box center [315, 68] width 69 height 13
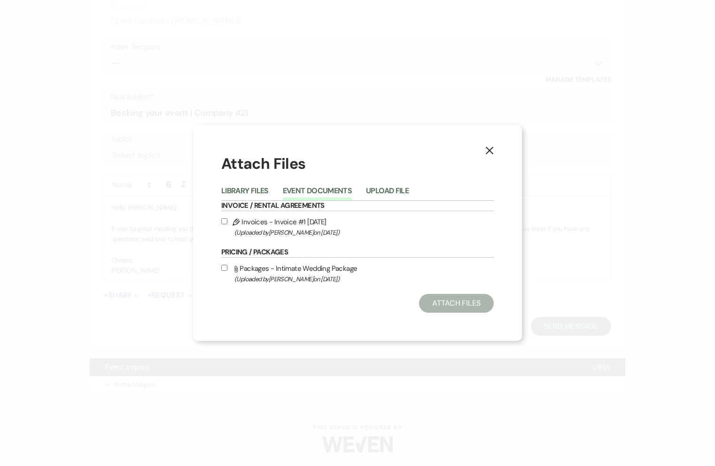
click at [268, 231] on span "(Uploaded by Hillary Isaksen on Aug 15th, 2025 )" at bounding box center [363, 232] width 259 height 11
click at [227, 224] on input "Pencil Invoices - Invoice #1 8-15-2025 (Uploaded by Hillary Isaksen on Aug 15th…" at bounding box center [224, 221] width 6 height 6
checkbox input "true"
click at [443, 302] on button "Attach Files" at bounding box center [456, 303] width 75 height 19
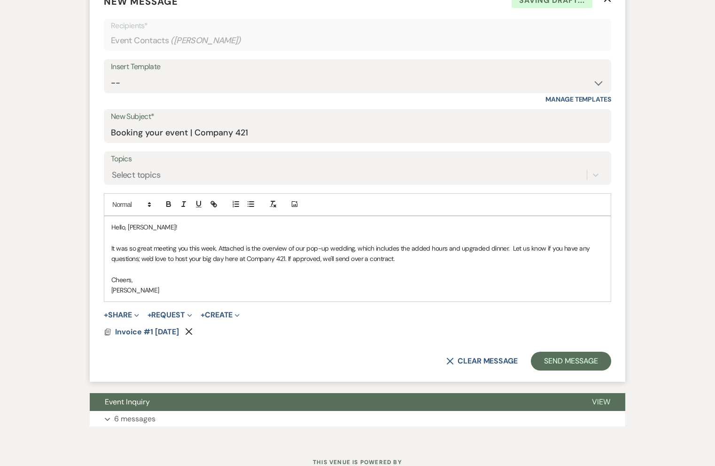
scroll to position [390, 0]
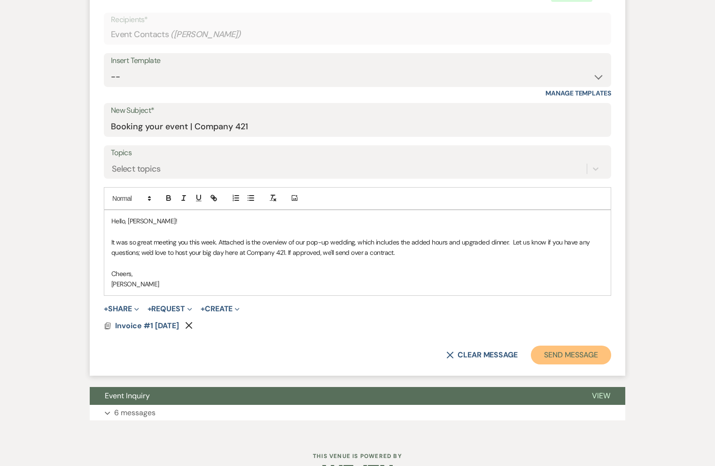
click at [544, 351] on button "Send Message" at bounding box center [571, 354] width 80 height 19
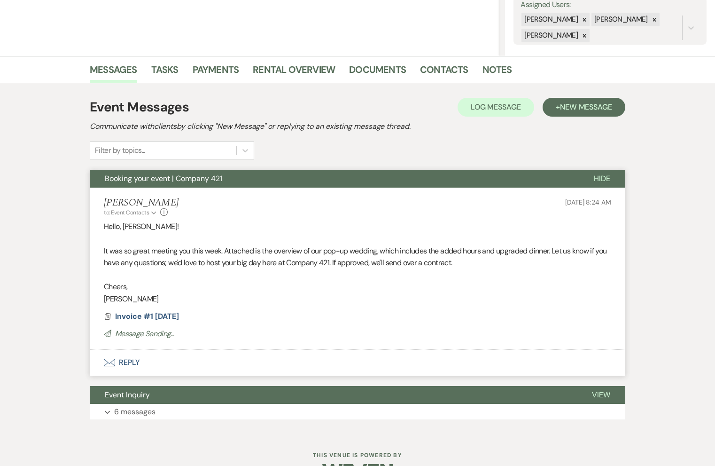
scroll to position [181, 0]
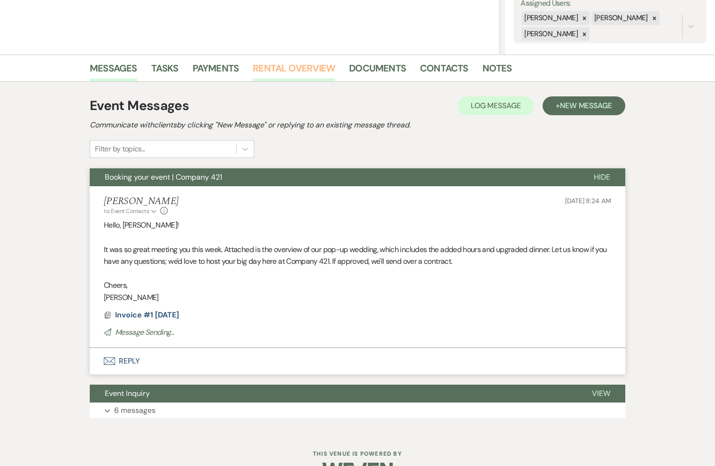
click at [293, 73] on link "Rental Overview" at bounding box center [294, 71] width 82 height 21
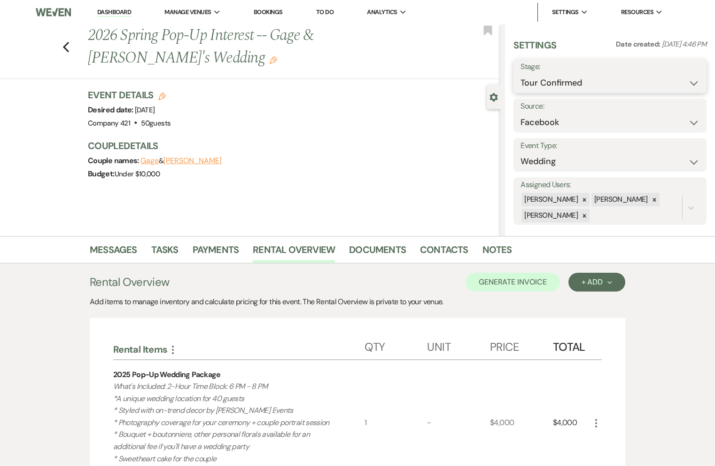
click at [547, 88] on select "Inquiry Follow Up Tour Requested Tour Confirmed Toured Proposal Sent Booked Lost" at bounding box center [610, 83] width 179 height 18
select select "6"
click at [678, 71] on button "Save" at bounding box center [687, 76] width 40 height 19
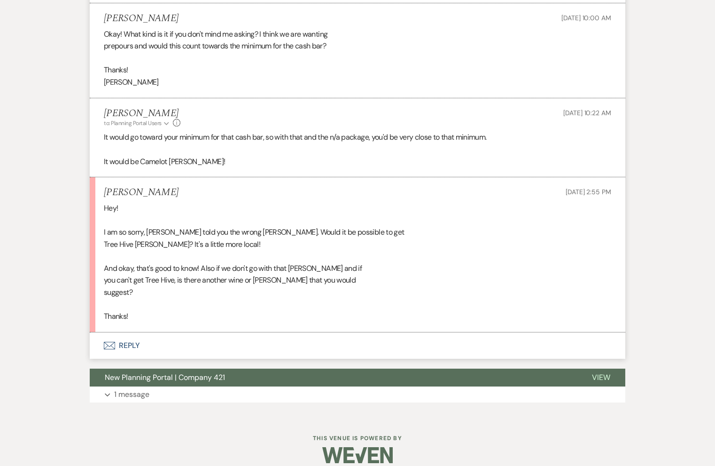
scroll to position [1278, 0]
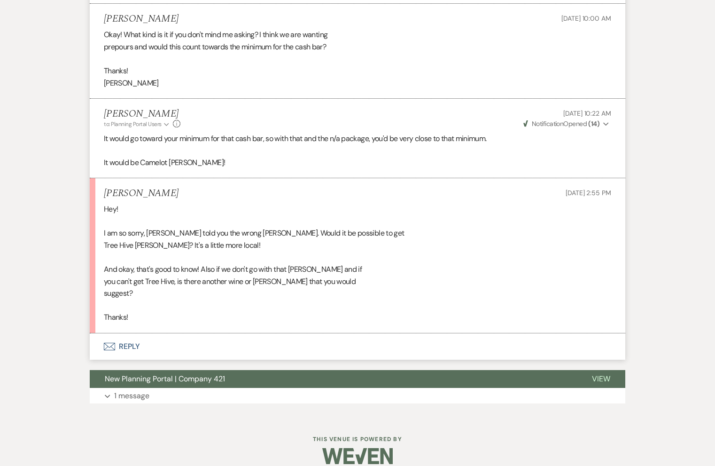
click at [136, 333] on button "Envelope Reply" at bounding box center [358, 346] width 536 height 26
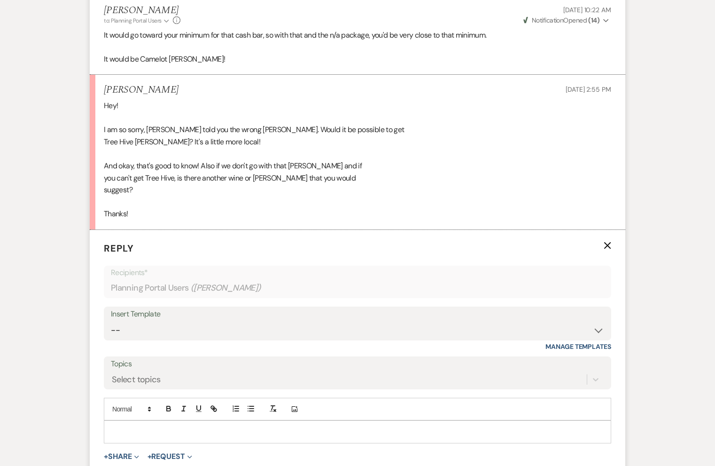
scroll to position [1456, 0]
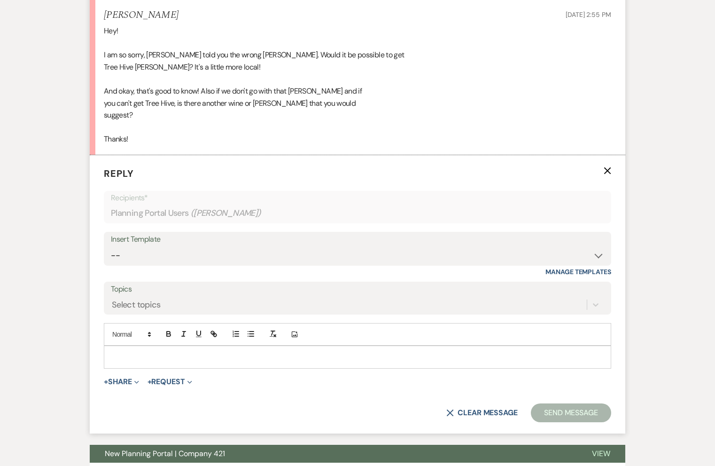
click at [139, 351] on div at bounding box center [357, 357] width 507 height 22
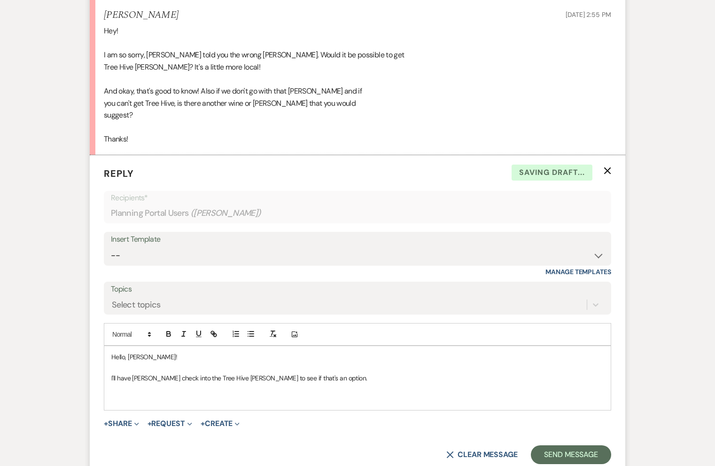
click at [318, 373] on p "I'll have Tyler check into the Tree Hive Mead to see if that's an option." at bounding box center [357, 378] width 492 height 10
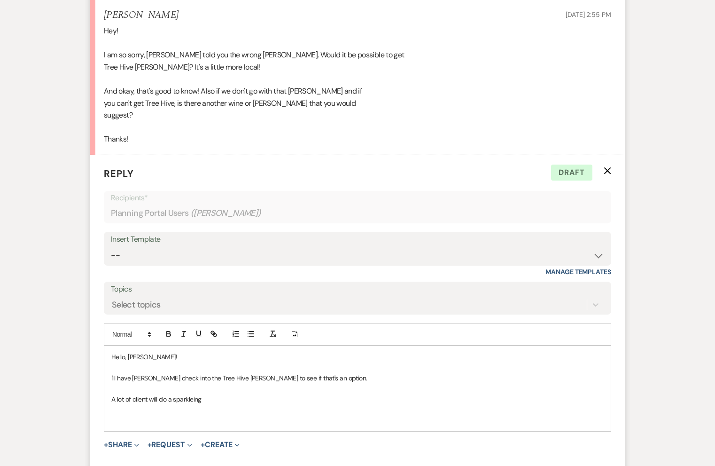
click at [179, 394] on p "A lot of client will do a sparkleing" at bounding box center [357, 399] width 492 height 10
click at [378, 394] on p "A lot of clients will do a sparkling moscato for a toast, if they like the wine…" at bounding box center [357, 399] width 492 height 10
click at [468, 394] on p "A lot of clients will do a sparkling Moscato for a toast if they like the wine …" at bounding box center [357, 399] width 492 height 10
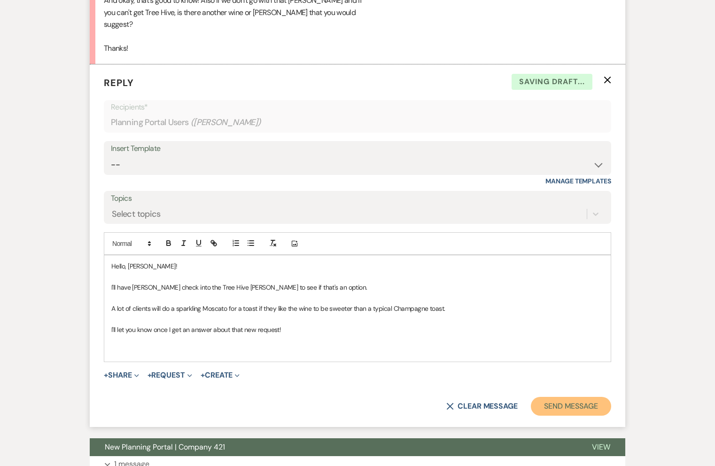
click at [555, 397] on button "Send Message" at bounding box center [571, 406] width 80 height 19
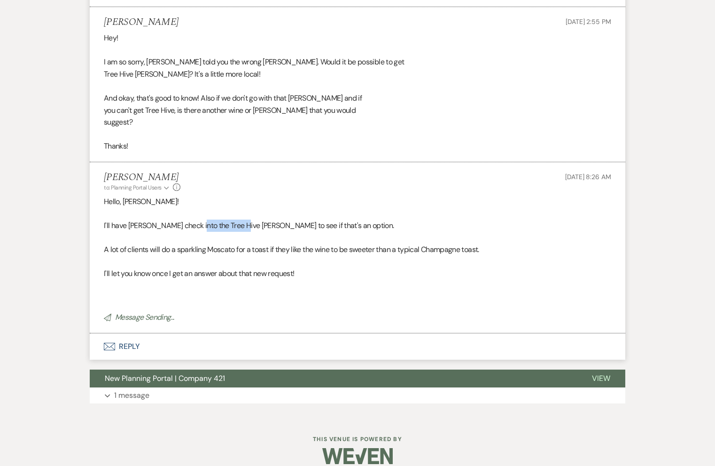
drag, startPoint x: 193, startPoint y: 214, endPoint x: 240, endPoint y: 217, distance: 47.1
click at [240, 219] on p "I'll have Tyler check into the Tree Hive Mead to see if that's an option." at bounding box center [357, 225] width 507 height 12
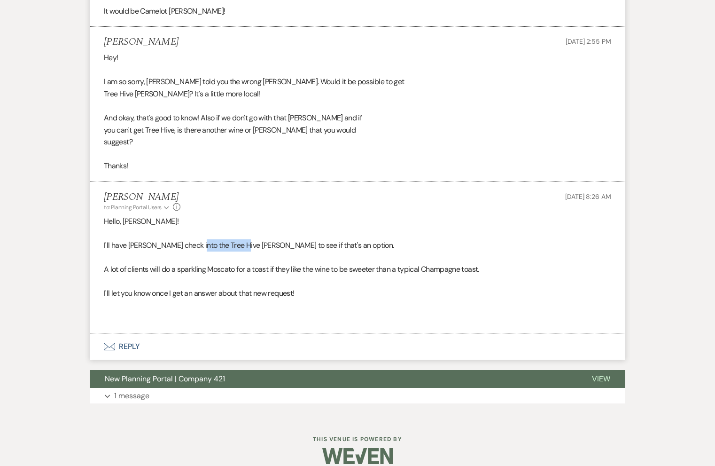
copy p "Tree Hive Mead"
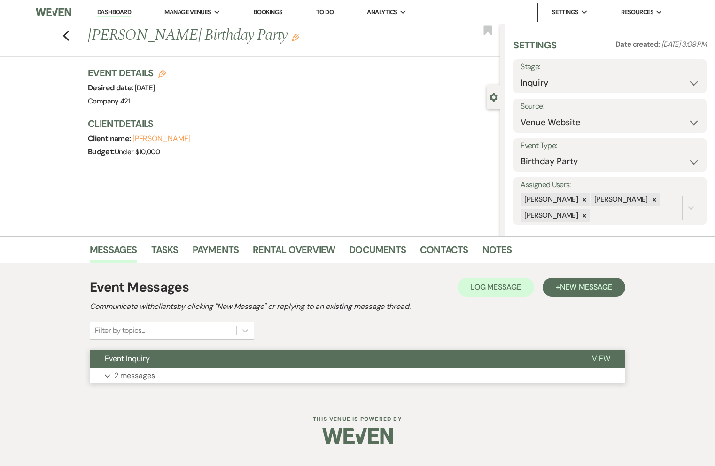
click at [381, 374] on button "Expand 2 messages" at bounding box center [358, 375] width 536 height 16
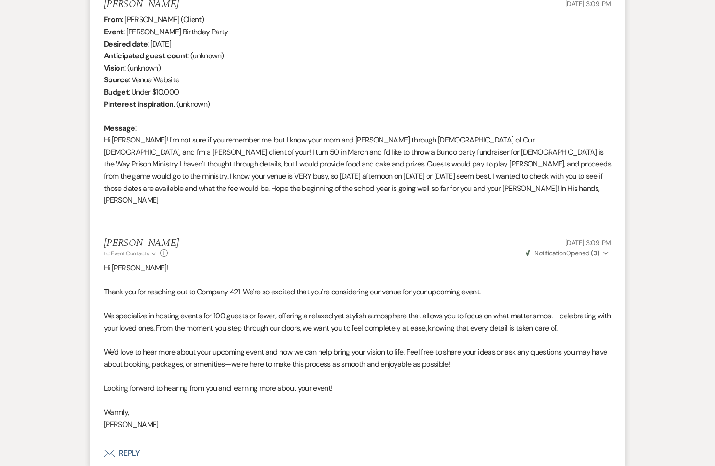
scroll to position [441, 0]
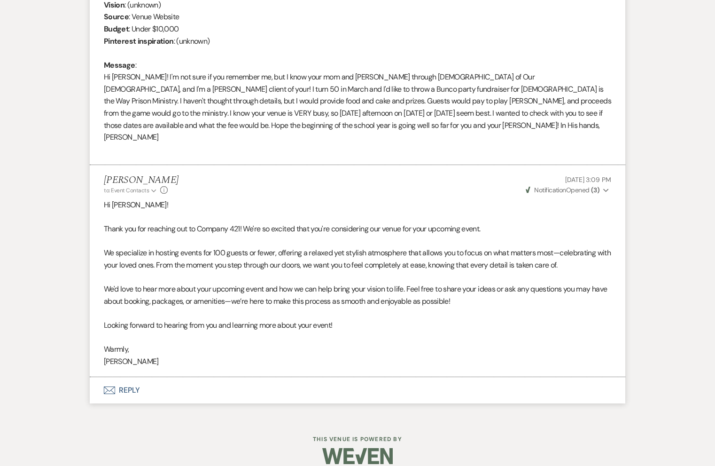
click at [127, 378] on button "Envelope Reply" at bounding box center [358, 390] width 536 height 26
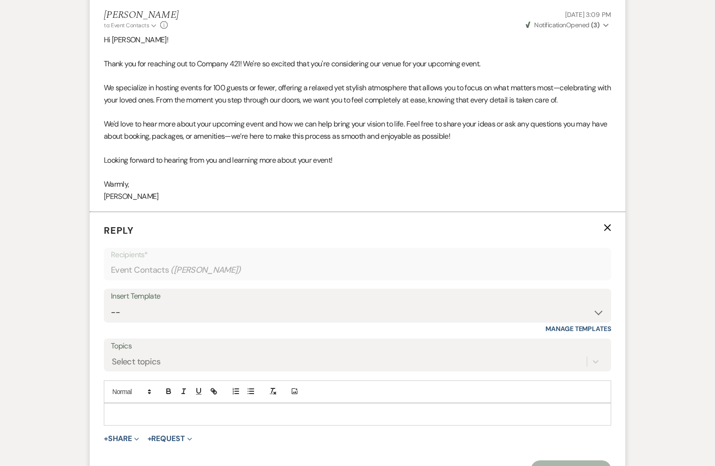
scroll to position [617, 0]
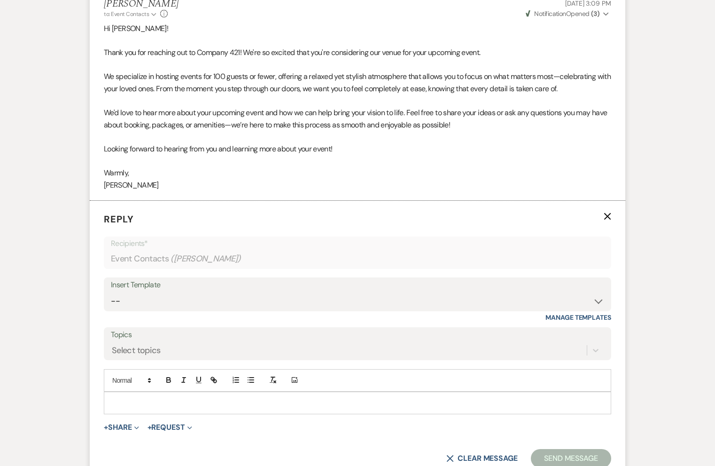
click at [140, 395] on div at bounding box center [357, 403] width 507 height 22
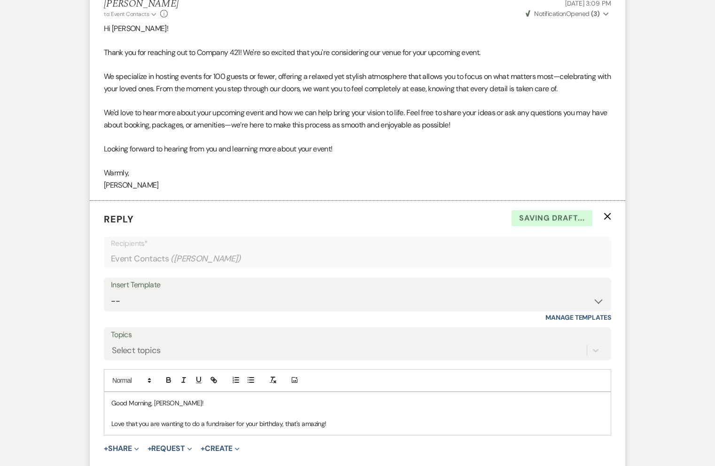
click at [340, 418] on p "Love that you are wanting to do a fundraiser for your birthday, that's amazing!" at bounding box center [357, 423] width 492 height 10
click at [491, 418] on p "Love that you want to do a fundraiser for your birthday, that's amazing! We jus…" at bounding box center [357, 423] width 492 height 10
click at [585, 418] on p "Love that you want to do a fundraiser for your birthday, that's amazing! We jus…" at bounding box center [357, 423] width 492 height 10
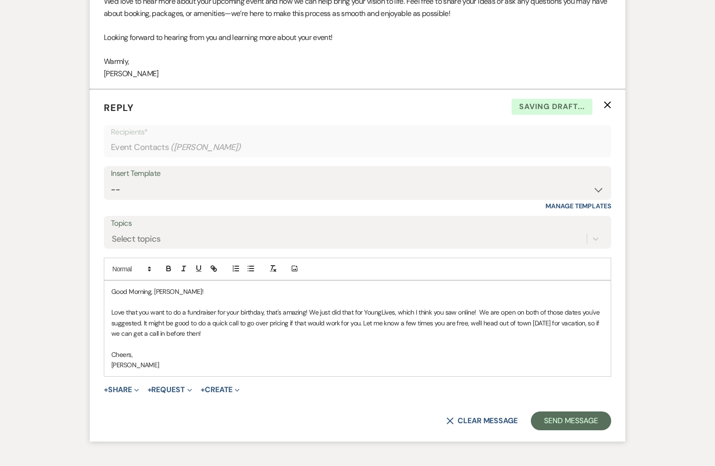
scroll to position [778, 0]
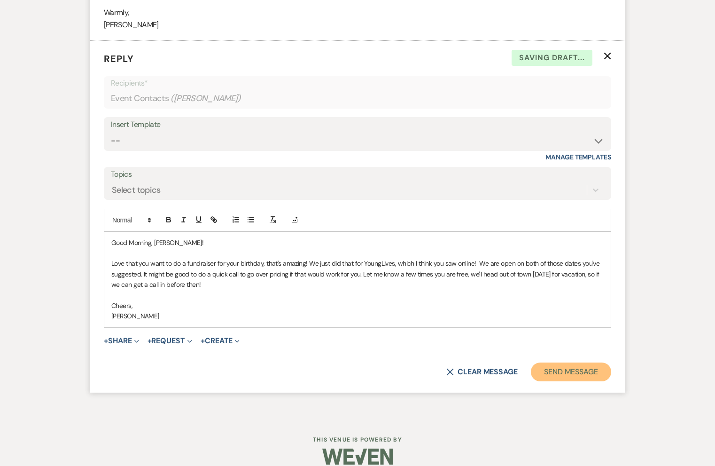
click at [561, 362] on button "Send Message" at bounding box center [571, 371] width 80 height 19
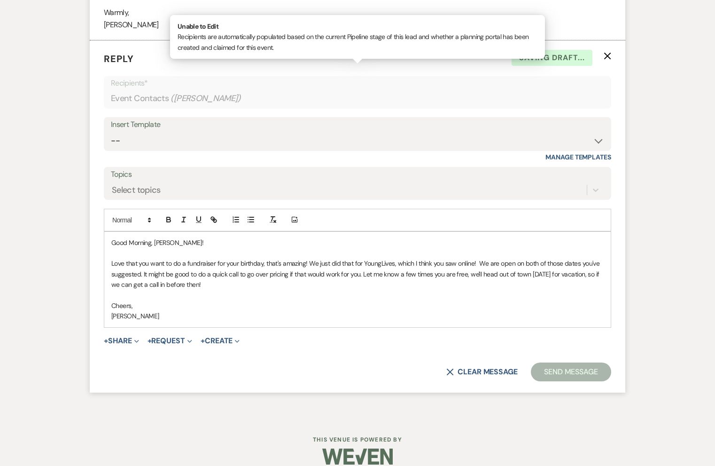
scroll to position [600, 0]
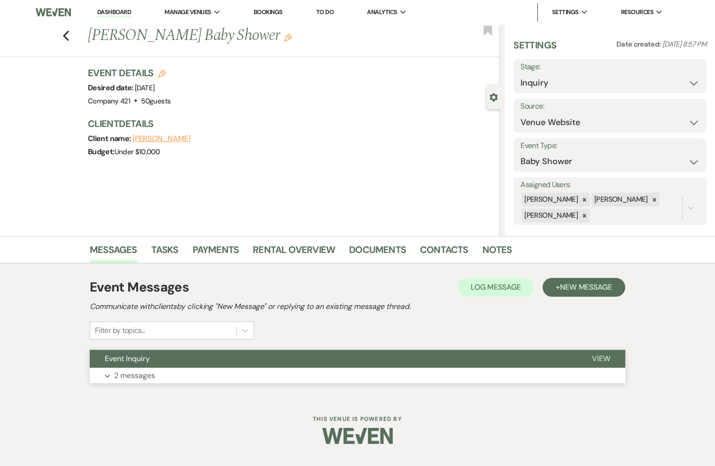
click at [167, 372] on button "Expand 2 messages" at bounding box center [358, 375] width 536 height 16
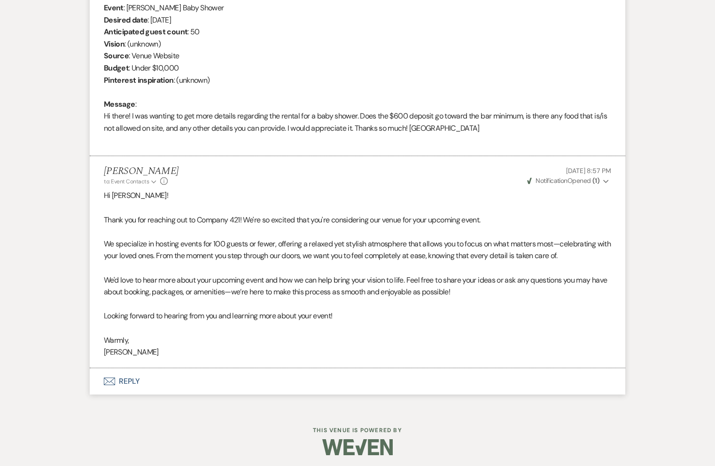
scroll to position [405, 0]
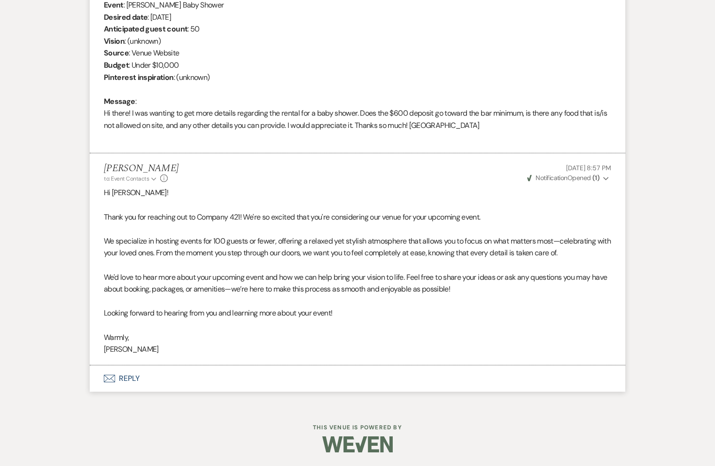
click at [118, 378] on button "Envelope Reply" at bounding box center [358, 378] width 536 height 26
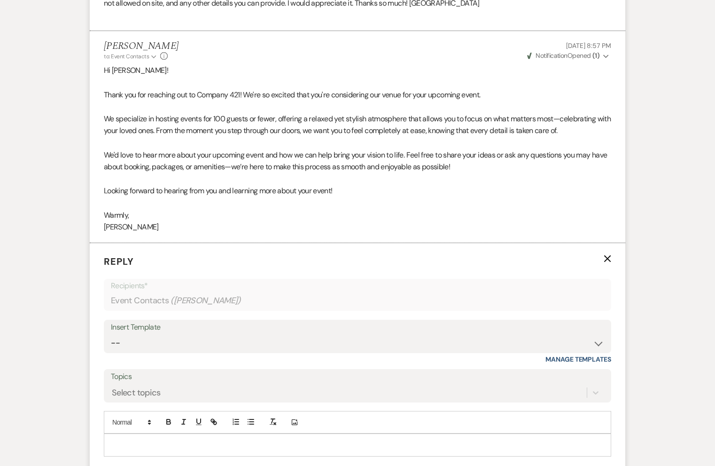
scroll to position [641, 0]
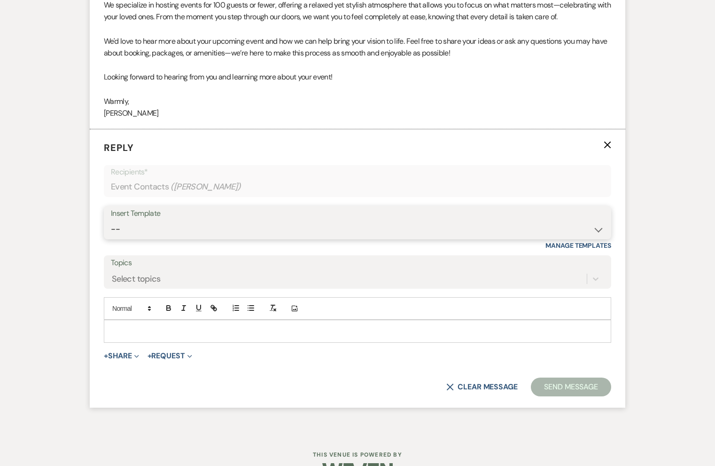
click at [156, 231] on select "-- Weven Planning Portal Introduction (Booked Events) Initial Inquiry Response …" at bounding box center [357, 229] width 493 height 18
select select "4859"
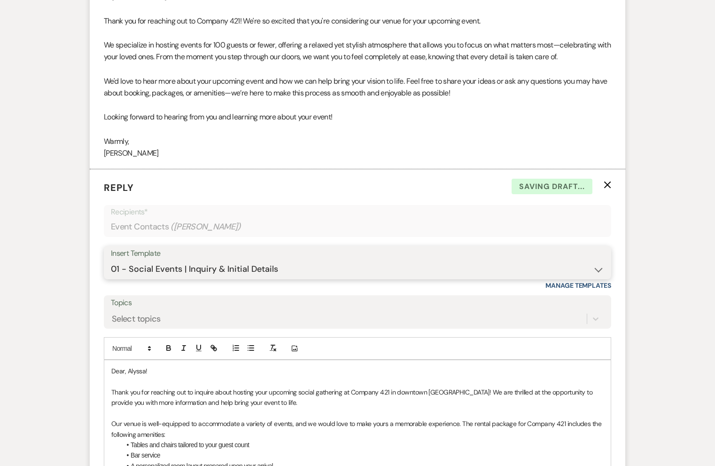
scroll to position [622, 0]
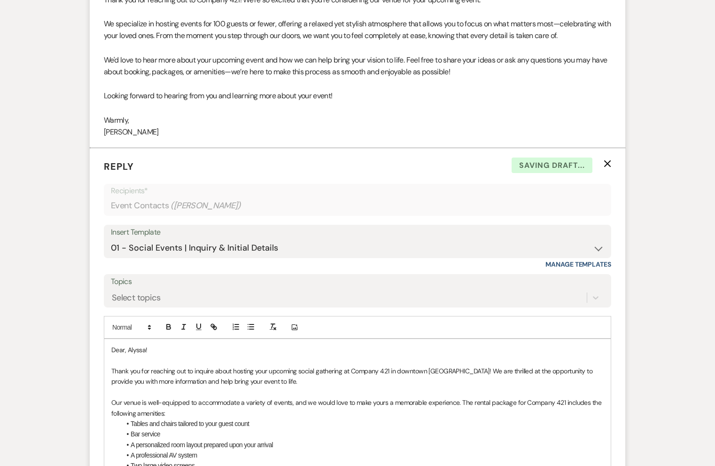
click at [292, 387] on p at bounding box center [357, 392] width 492 height 10
click at [284, 379] on p "Thank you for reaching out to inquire about hosting your upcoming social gather…" at bounding box center [357, 376] width 492 height 21
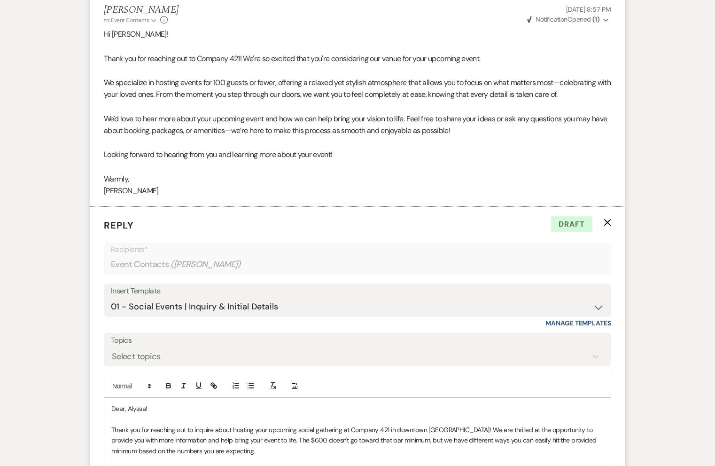
scroll to position [672, 0]
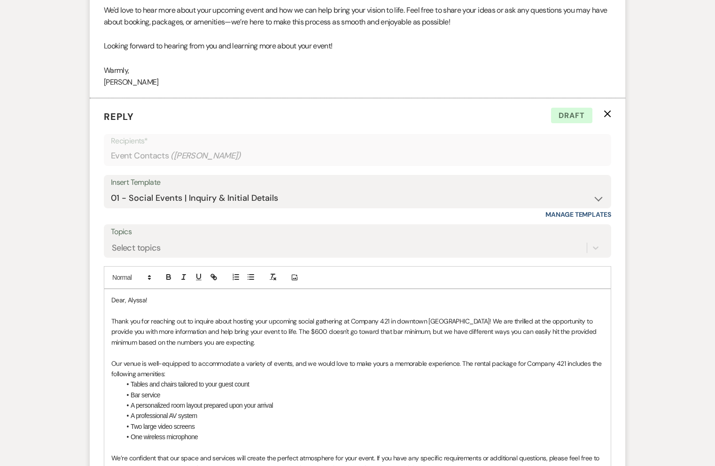
click at [265, 343] on p "Thank you for reaching out to inquire about hosting your upcoming social gather…" at bounding box center [357, 331] width 492 height 31
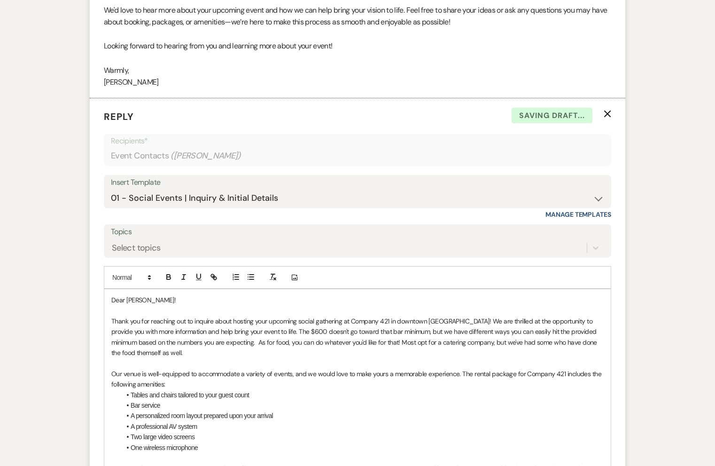
click at [118, 299] on p "Dear Alyssa!" at bounding box center [357, 300] width 492 height 10
click at [144, 298] on p "Alyssa!" at bounding box center [357, 300] width 492 height 10
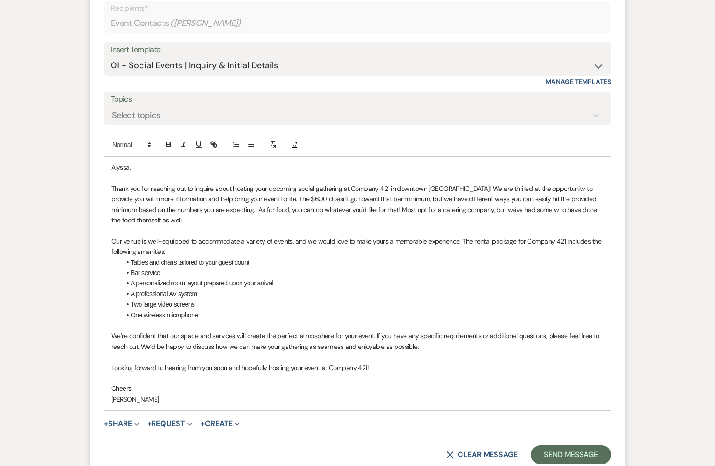
scroll to position [808, 0]
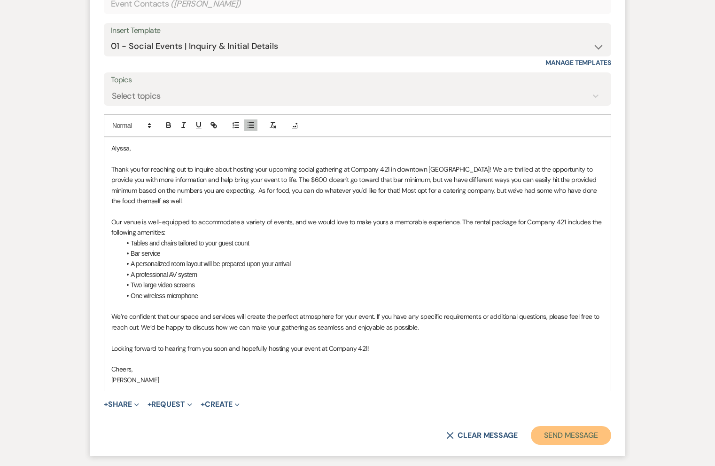
click at [553, 432] on button "Send Message" at bounding box center [571, 435] width 80 height 19
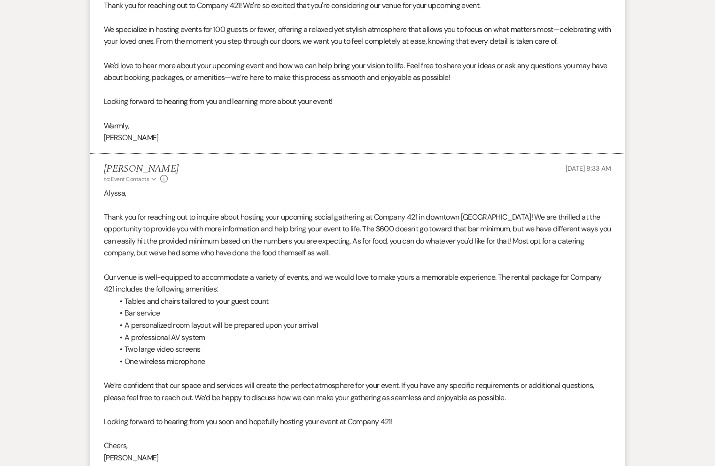
scroll to position [456, 0]
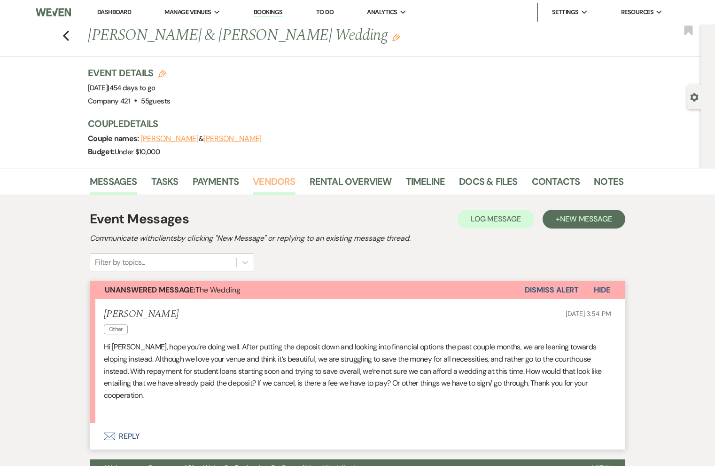
click at [263, 187] on link "Vendors" at bounding box center [274, 184] width 42 height 21
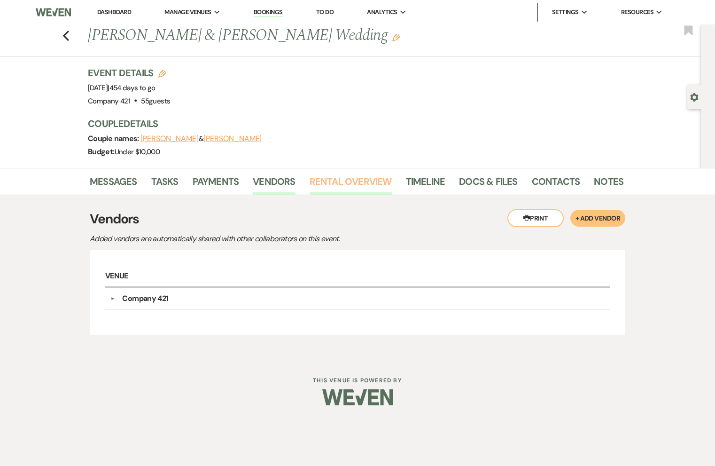
click at [329, 188] on link "Rental Overview" at bounding box center [351, 184] width 82 height 21
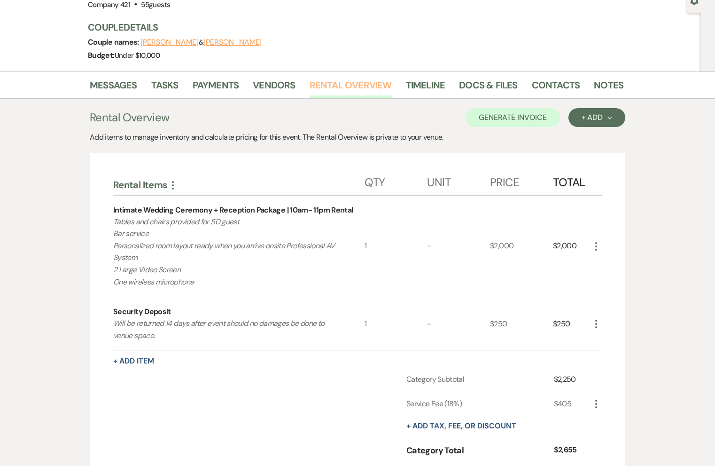
scroll to position [92, 0]
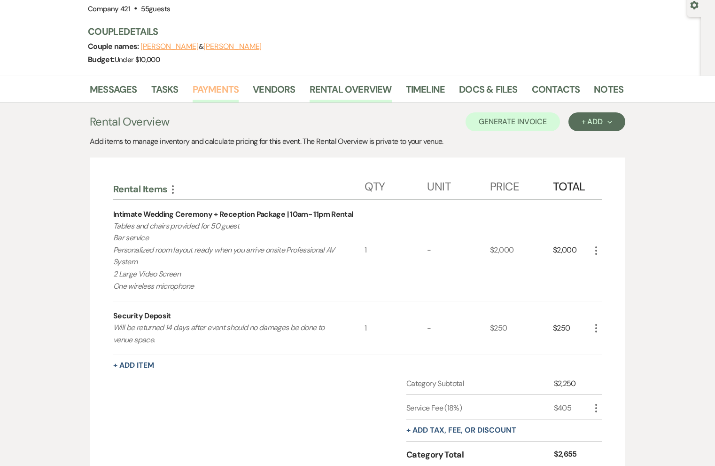
click at [217, 89] on link "Payments" at bounding box center [216, 92] width 47 height 21
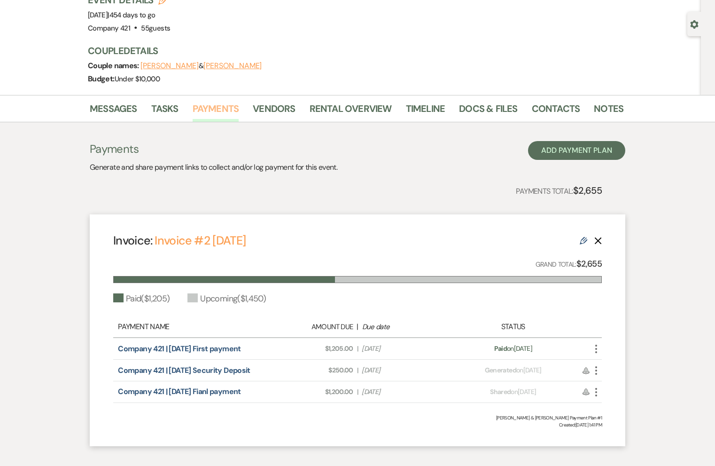
scroll to position [73, 0]
click at [119, 111] on link "Messages" at bounding box center [113, 111] width 47 height 21
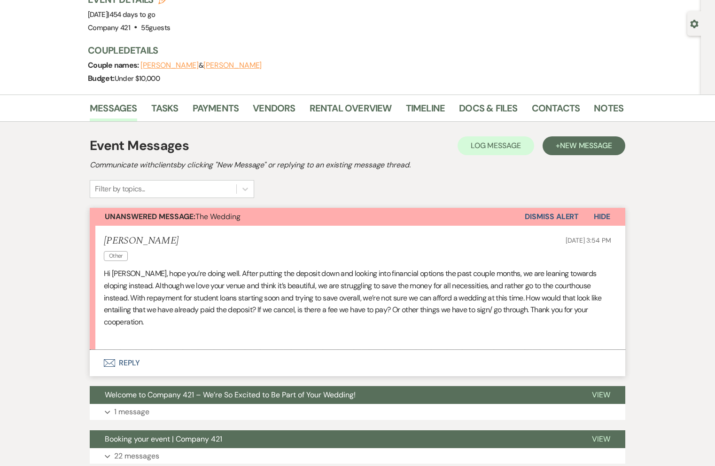
click at [134, 350] on button "Envelope Reply" at bounding box center [358, 363] width 536 height 26
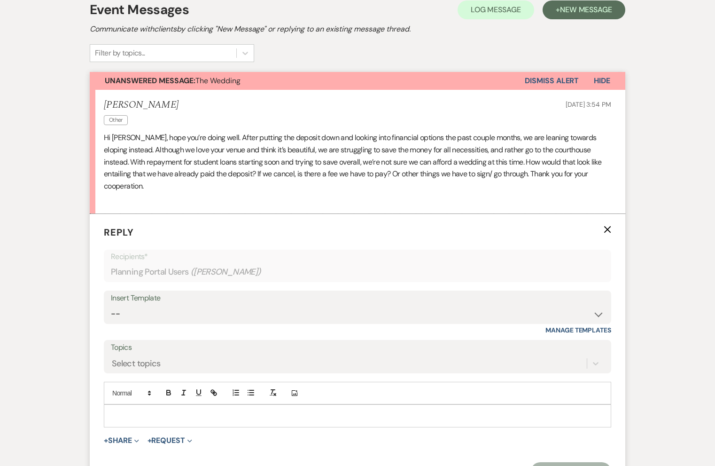
scroll to position [210, 0]
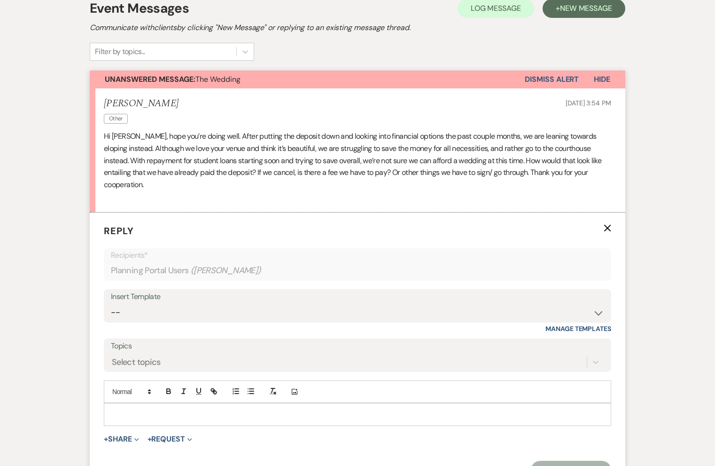
click at [135, 409] on p at bounding box center [357, 414] width 492 height 10
click at [191, 152] on span "Hi Hillary, hope you’re doing well. After putting the deposit down and looking …" at bounding box center [353, 160] width 498 height 58
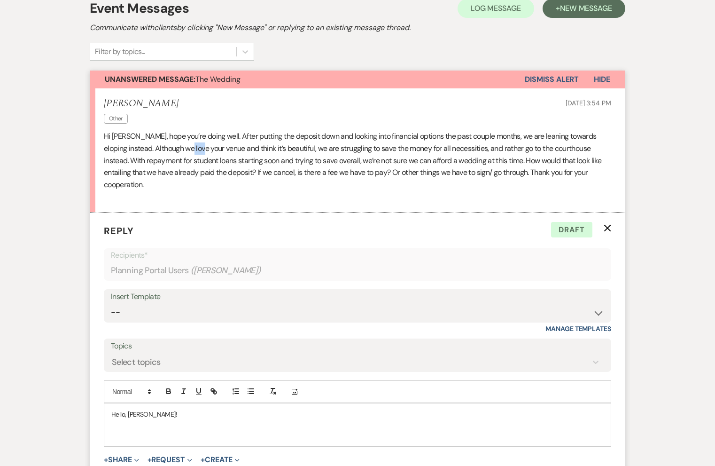
click at [191, 152] on span "Hi Hillary, hope you’re doing well. After putting the deposit down and looking …" at bounding box center [353, 160] width 498 height 58
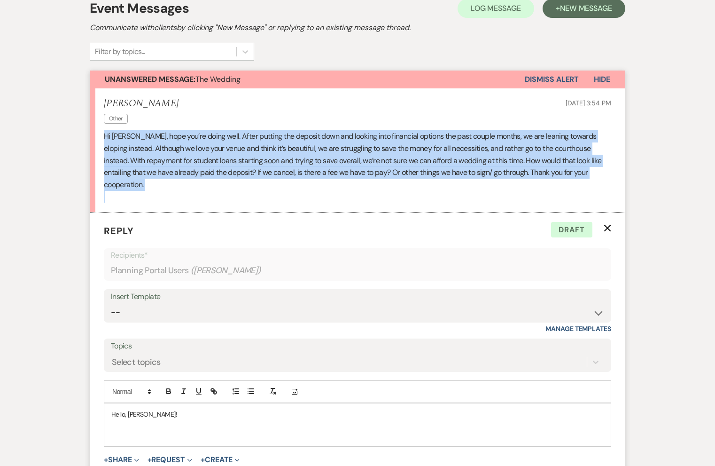
click at [191, 152] on span "Hi Hillary, hope you’re doing well. After putting the deposit down and looking …" at bounding box center [353, 160] width 498 height 58
copy span "Hi Hillary, hope you’re doing well. After putting the deposit down and looking …"
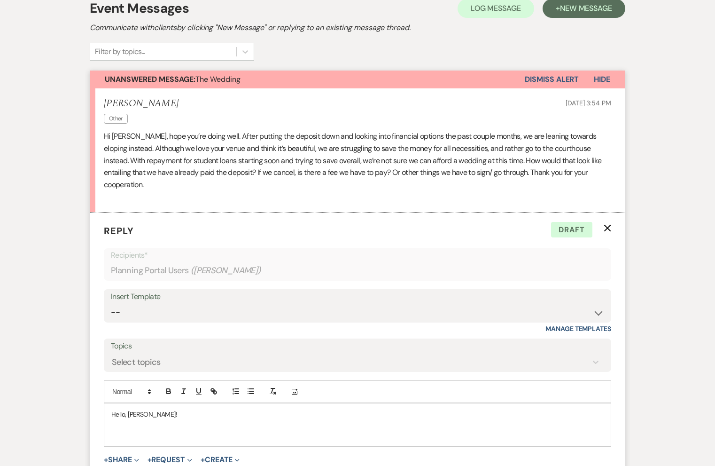
click at [152, 430] on p at bounding box center [357, 435] width 492 height 10
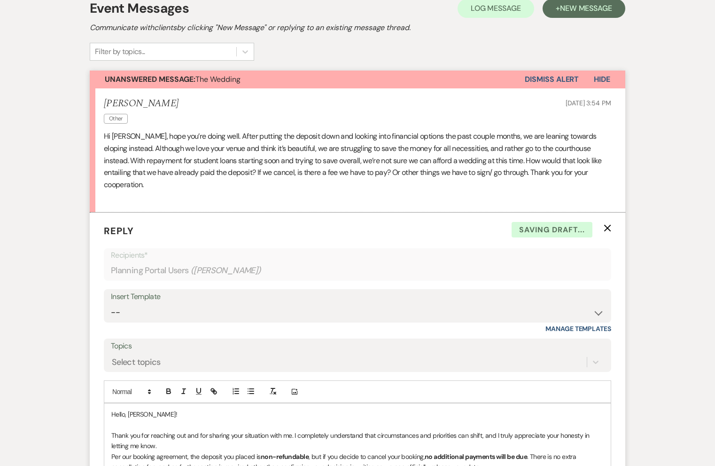
click at [167, 434] on p "Thank you for reaching out and for sharing your situation with me. I completely…" at bounding box center [357, 440] width 492 height 21
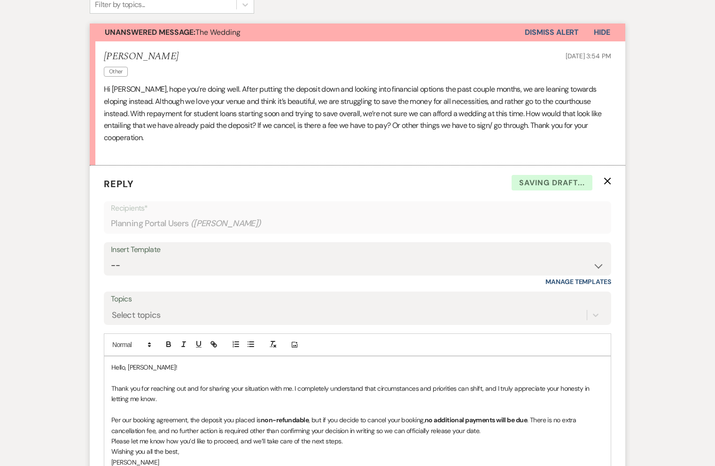
scroll to position [270, 0]
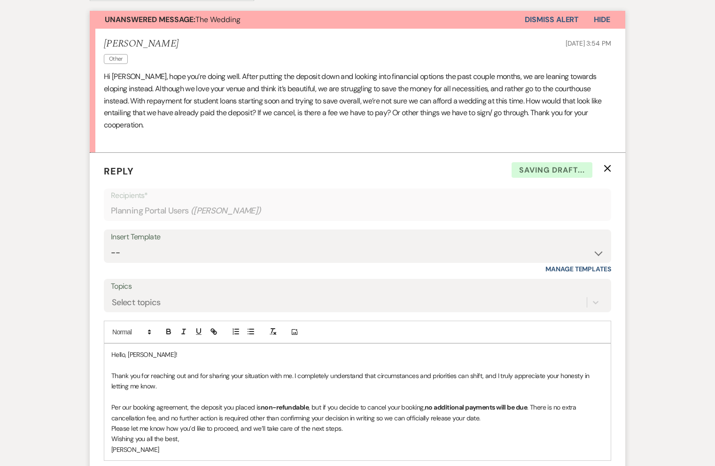
click at [484, 406] on p "Per our booking agreement, the deposit you placed is non-refundable , but if yo…" at bounding box center [357, 412] width 492 height 21
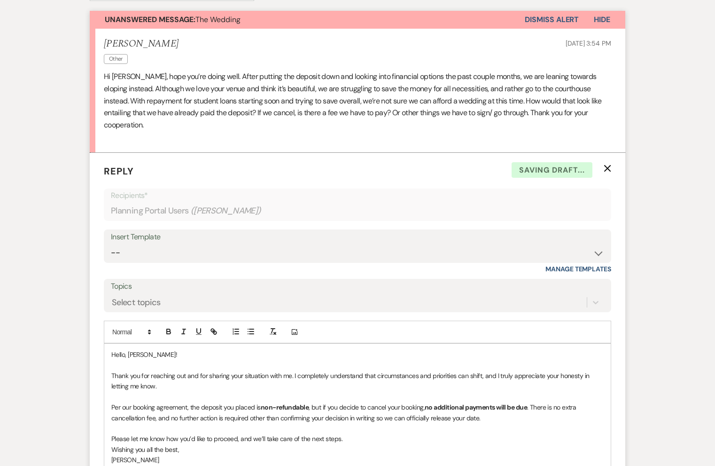
click at [353, 433] on p "Please let me know how you’d like to proceed, and we’ll take care of the next s…" at bounding box center [357, 438] width 492 height 10
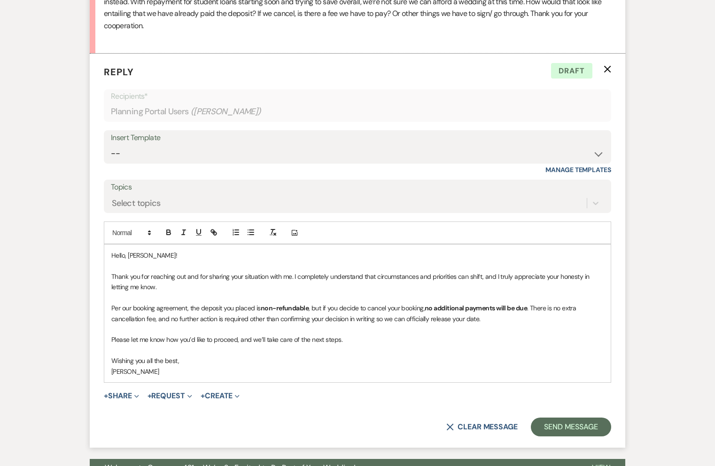
scroll to position [370, 0]
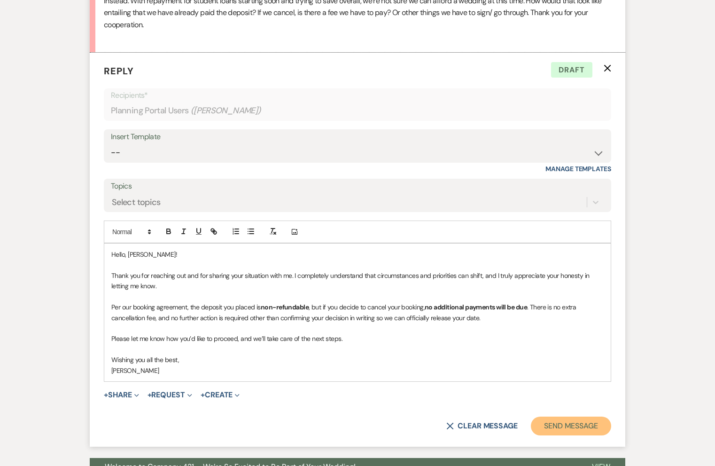
click at [550, 416] on button "Send Message" at bounding box center [571, 425] width 80 height 19
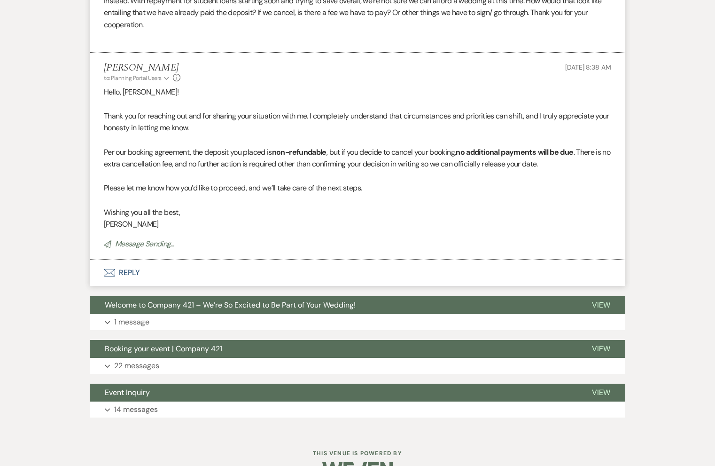
scroll to position [365, 0]
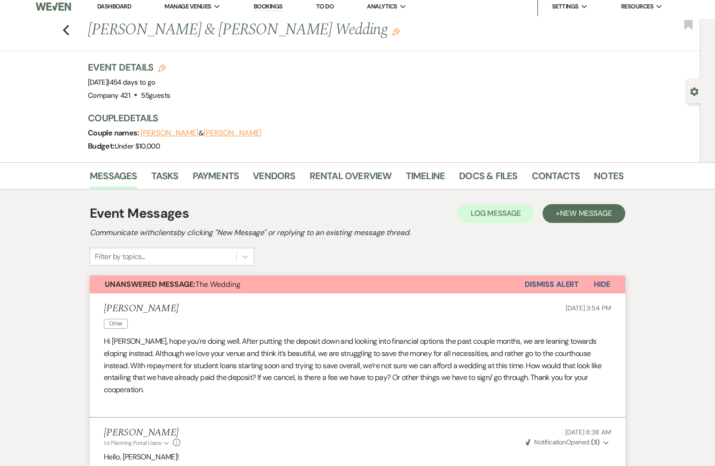
scroll to position [8, 0]
